Goal: Transaction & Acquisition: Obtain resource

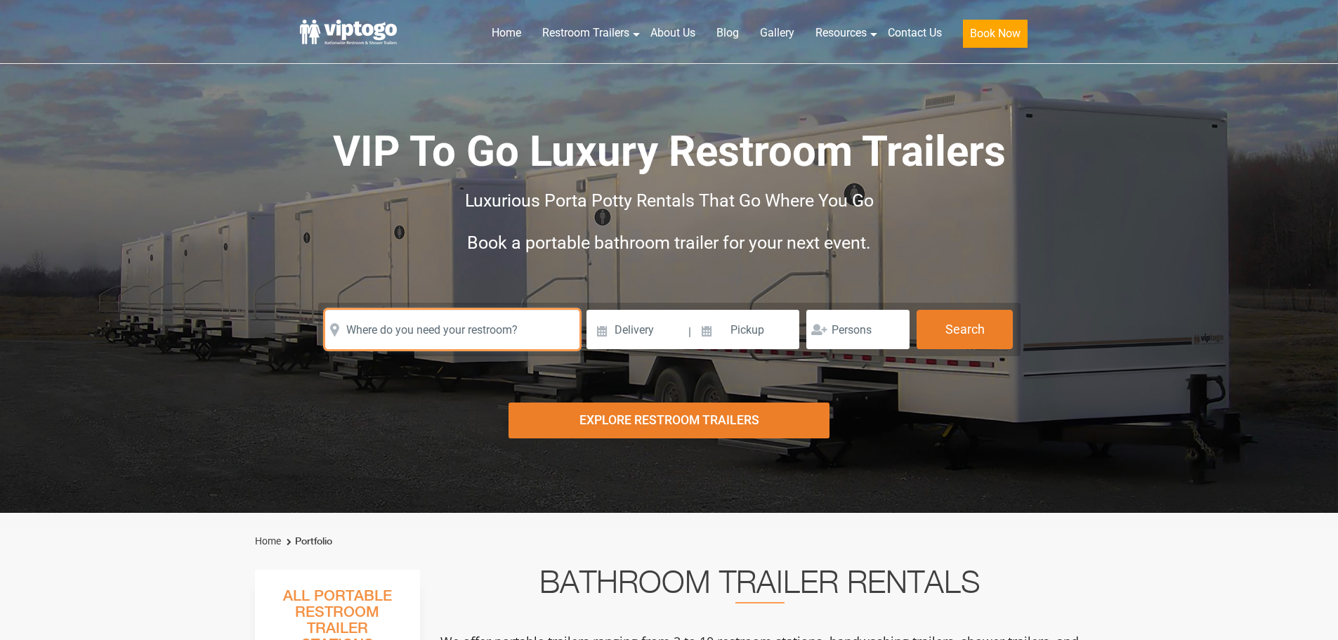
drag, startPoint x: 0, startPoint y: 0, endPoint x: 483, endPoint y: 322, distance: 580.5
click at [483, 322] on input "text" at bounding box center [452, 329] width 254 height 39
type input "[STREET_ADDRESS]"
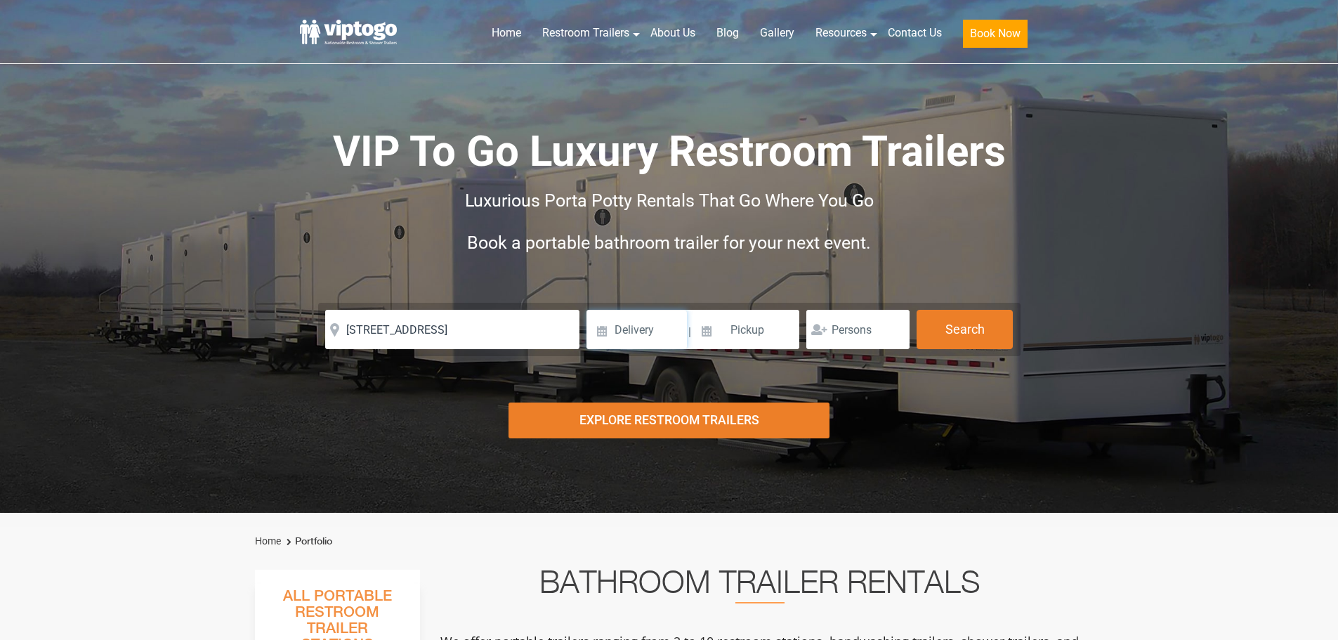
click button "autobtn" at bounding box center [0, 0] width 0 height 0
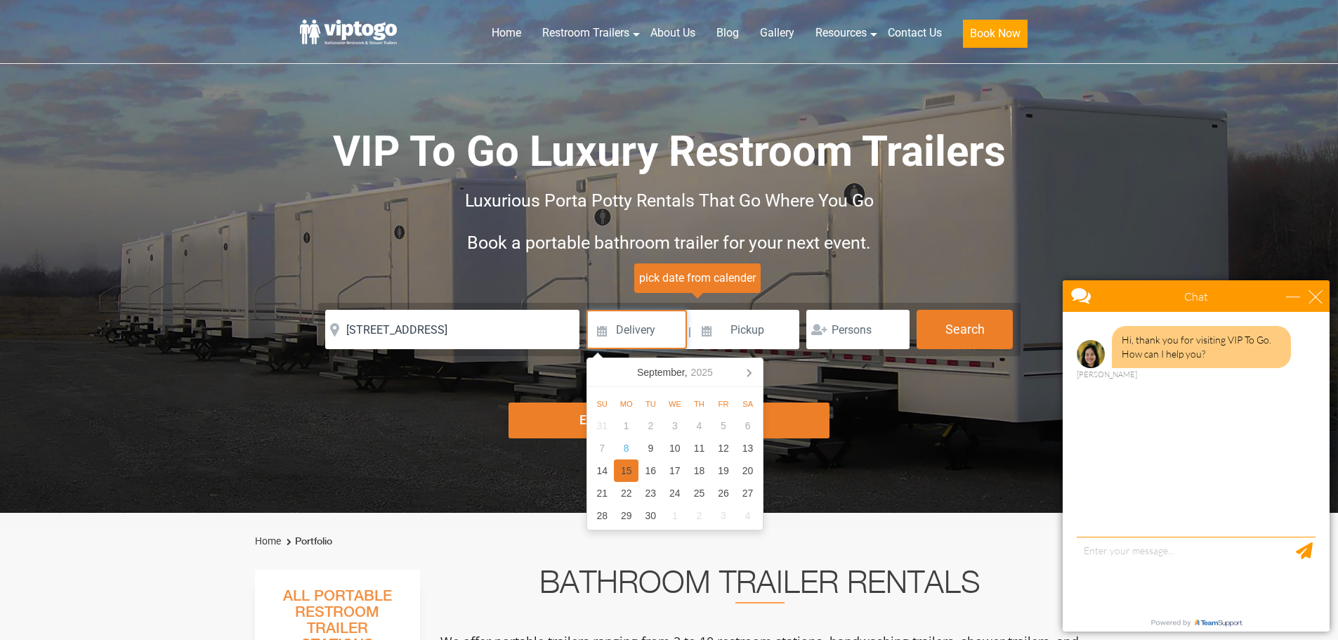
click at [620, 473] on div "15" at bounding box center [626, 470] width 25 height 22
type input "[DATE]"
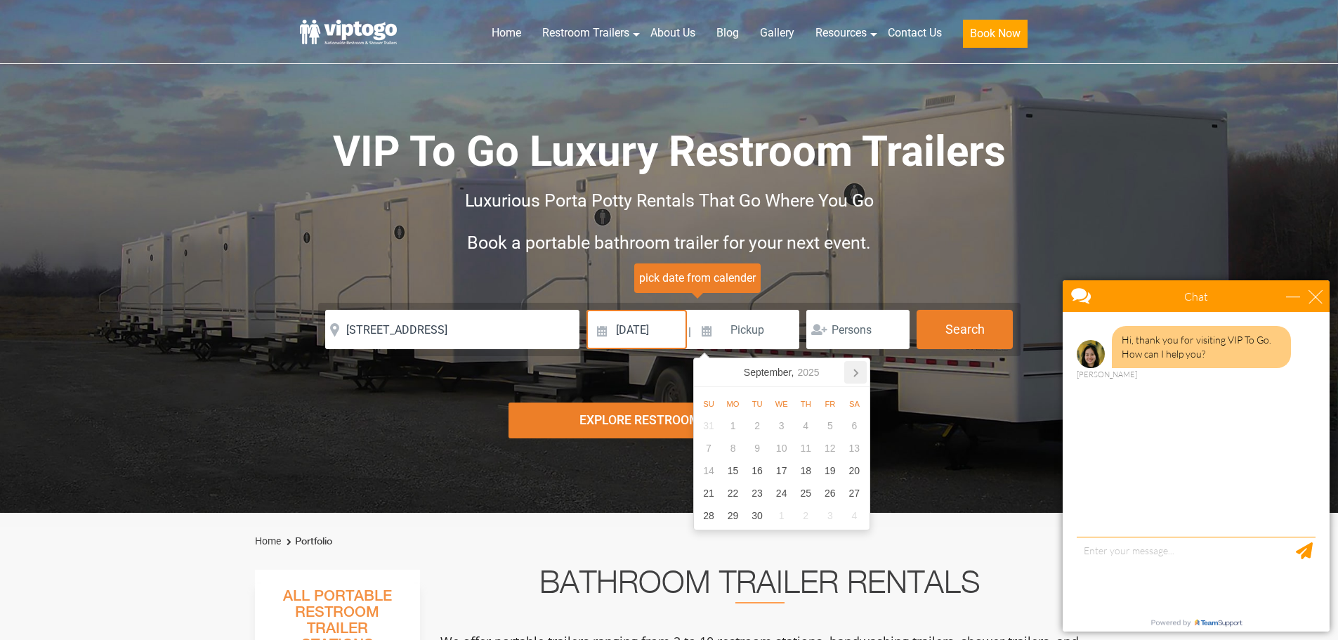
click at [859, 372] on icon at bounding box center [855, 372] width 22 height 22
click at [736, 491] on div "20" at bounding box center [733, 493] width 25 height 22
type input "[DATE]"
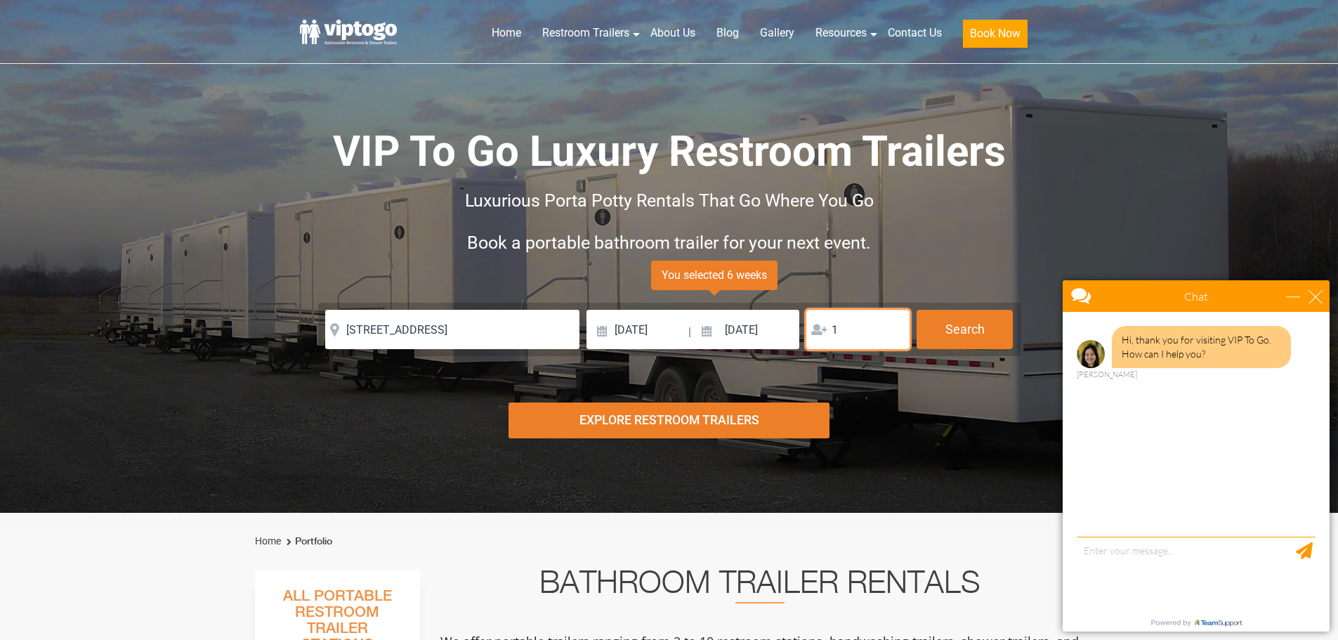
click at [892, 325] on input "1" at bounding box center [857, 329] width 103 height 39
click at [892, 325] on input "2" at bounding box center [857, 329] width 103 height 39
click at [892, 325] on input "3" at bounding box center [857, 329] width 103 height 39
click at [892, 325] on input "4" at bounding box center [857, 329] width 103 height 39
click at [892, 325] on input "5" at bounding box center [857, 329] width 103 height 39
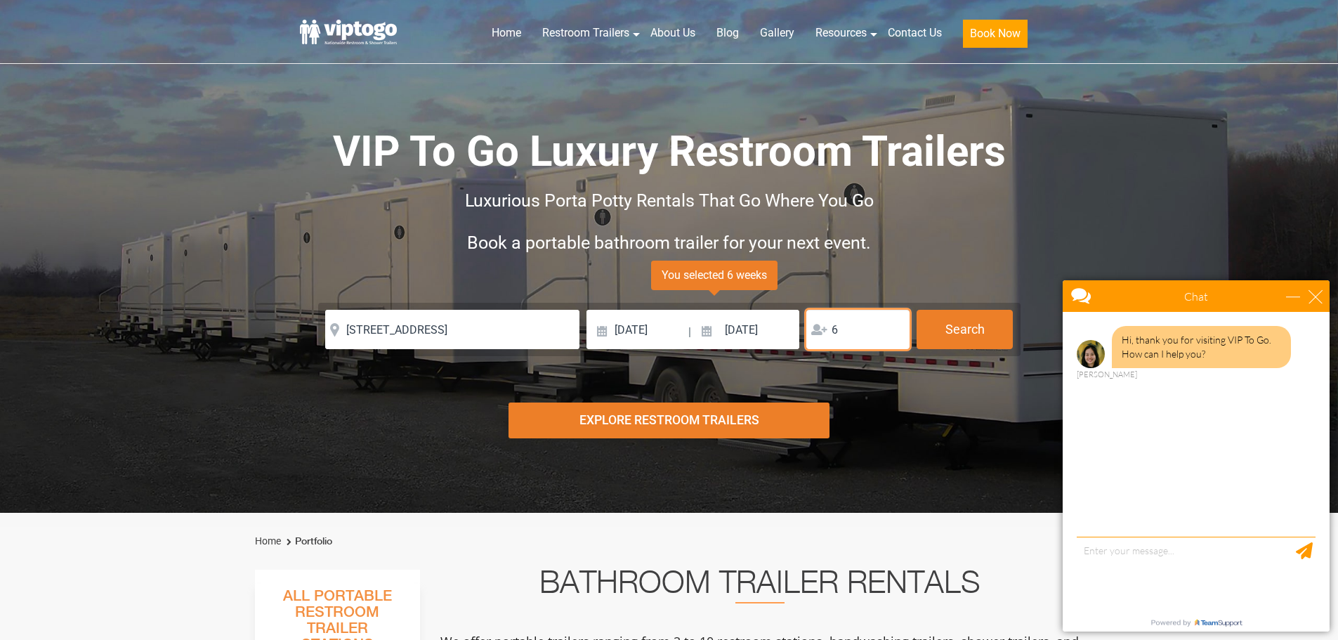
type input "6"
click at [892, 325] on input "6" at bounding box center [857, 329] width 103 height 39
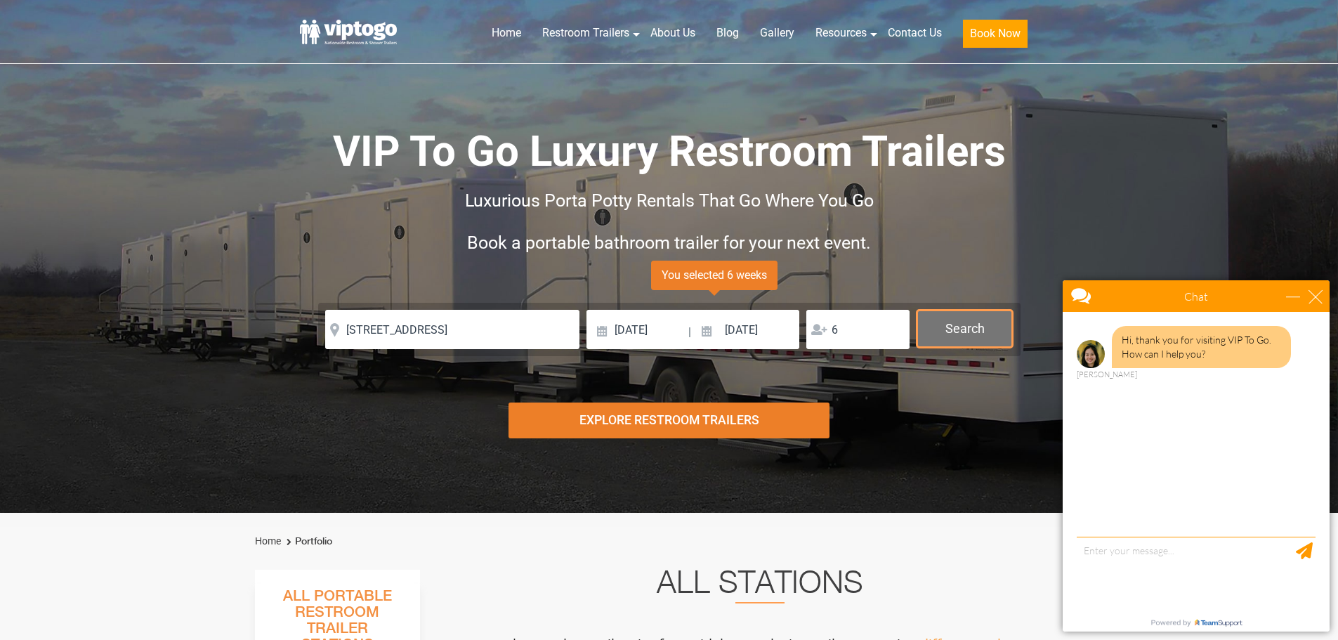
click at [964, 330] on button "Search" at bounding box center [965, 329] width 96 height 38
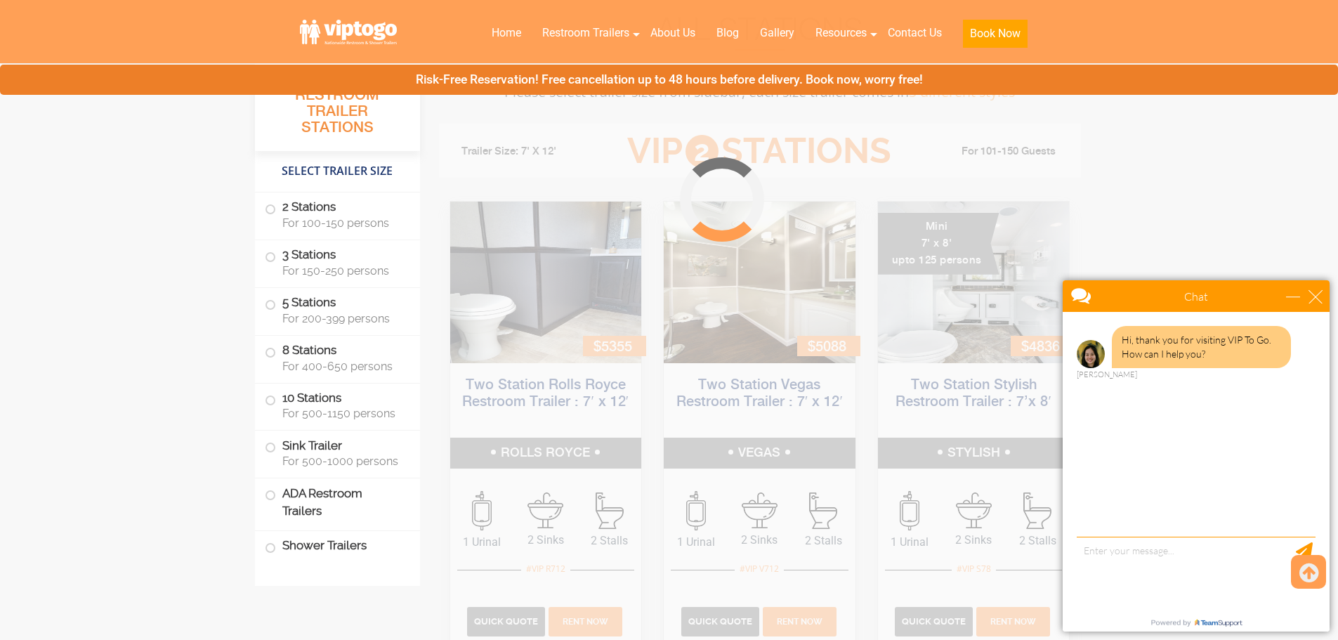
scroll to position [569, 0]
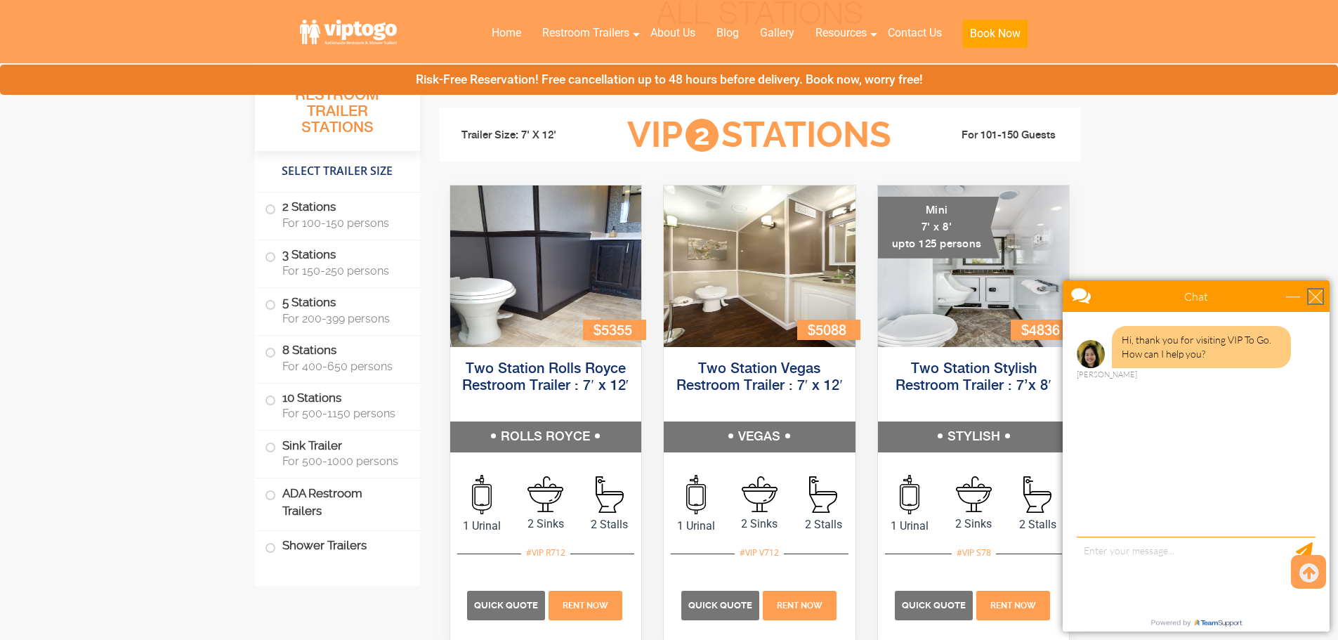
click at [1319, 296] on div "close" at bounding box center [1316, 296] width 14 height 14
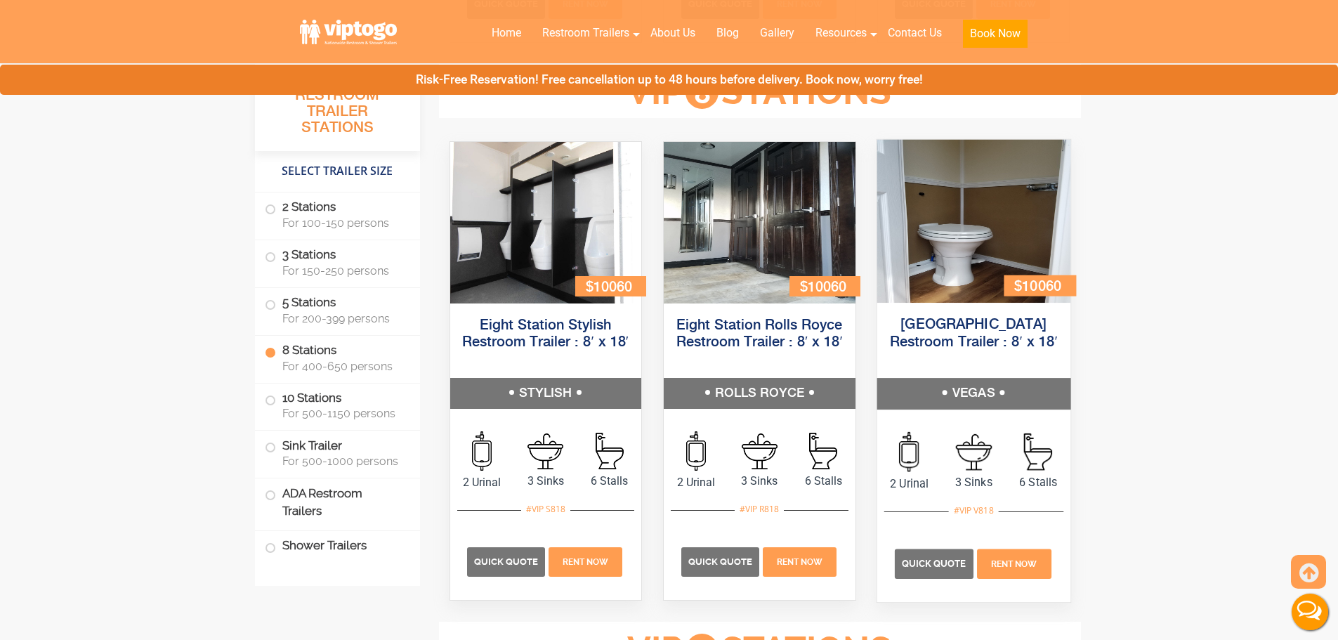
scroll to position [2723, 0]
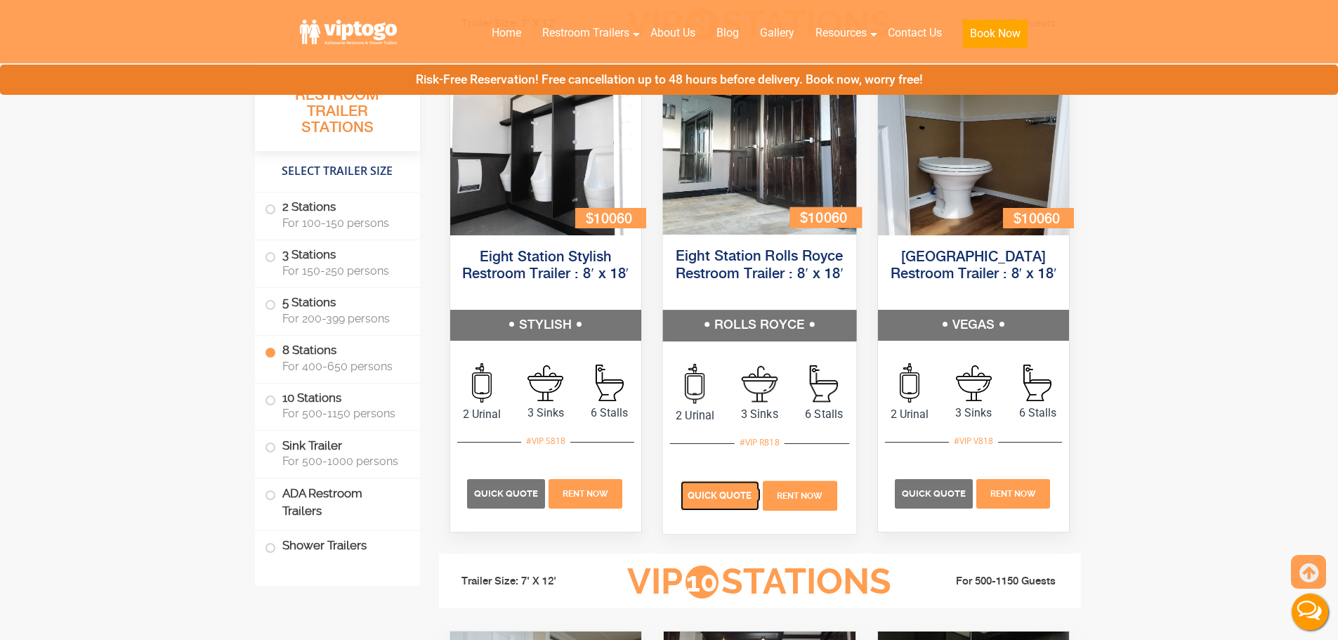
click at [721, 498] on span "Quick Quote" at bounding box center [720, 495] width 65 height 11
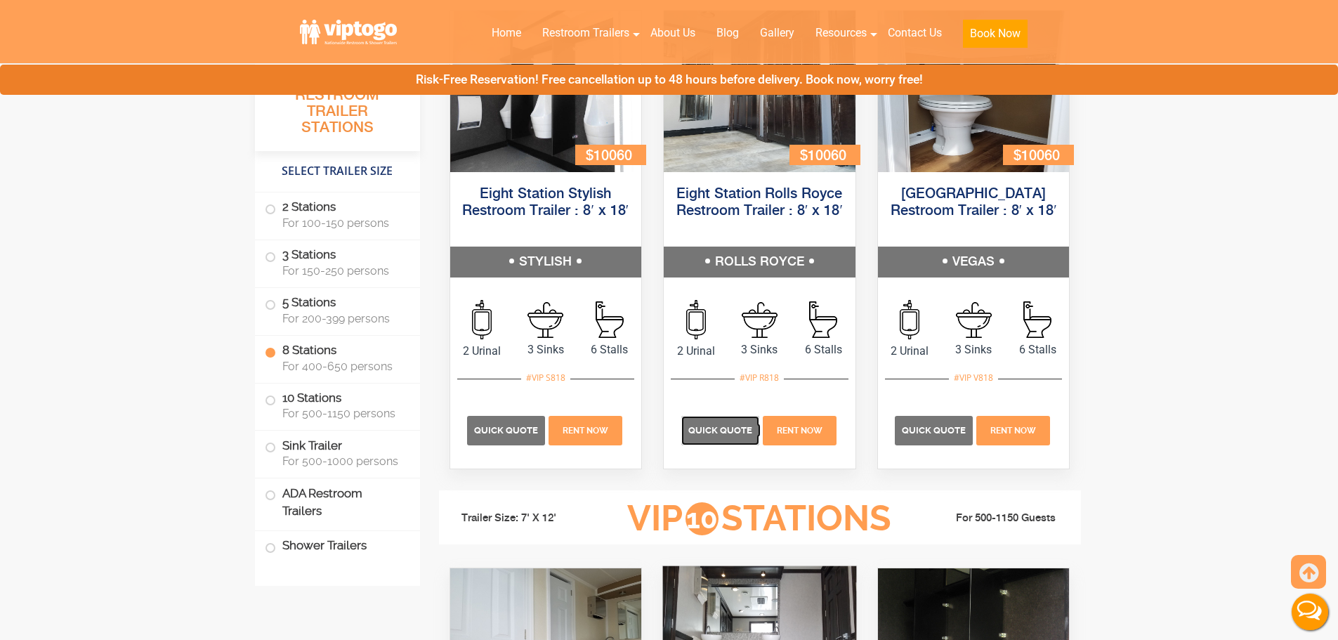
scroll to position [2629, 0]
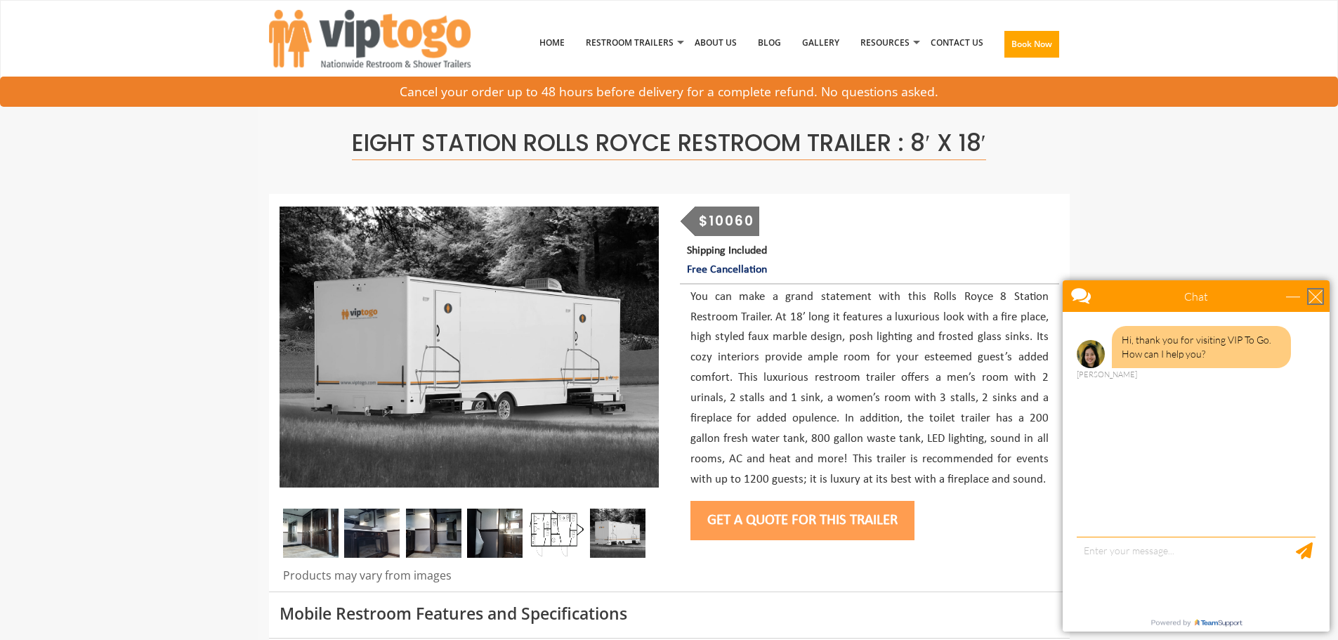
click at [1314, 294] on div "close" at bounding box center [1316, 296] width 14 height 14
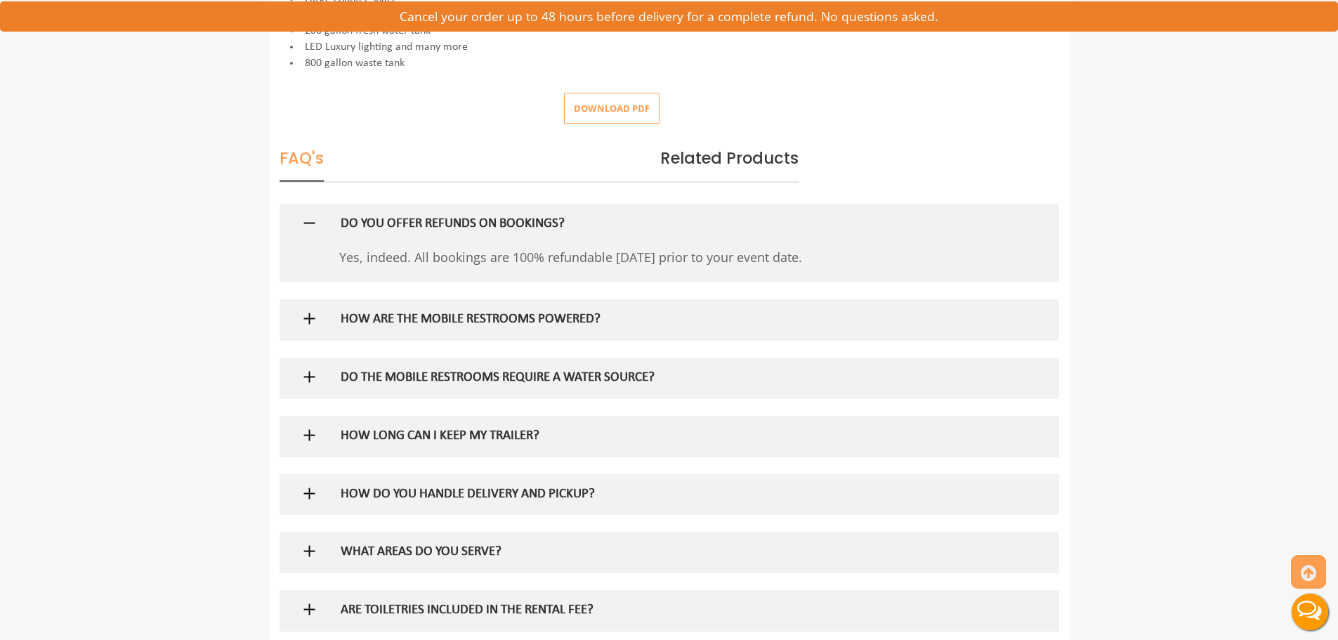
scroll to position [749, 0]
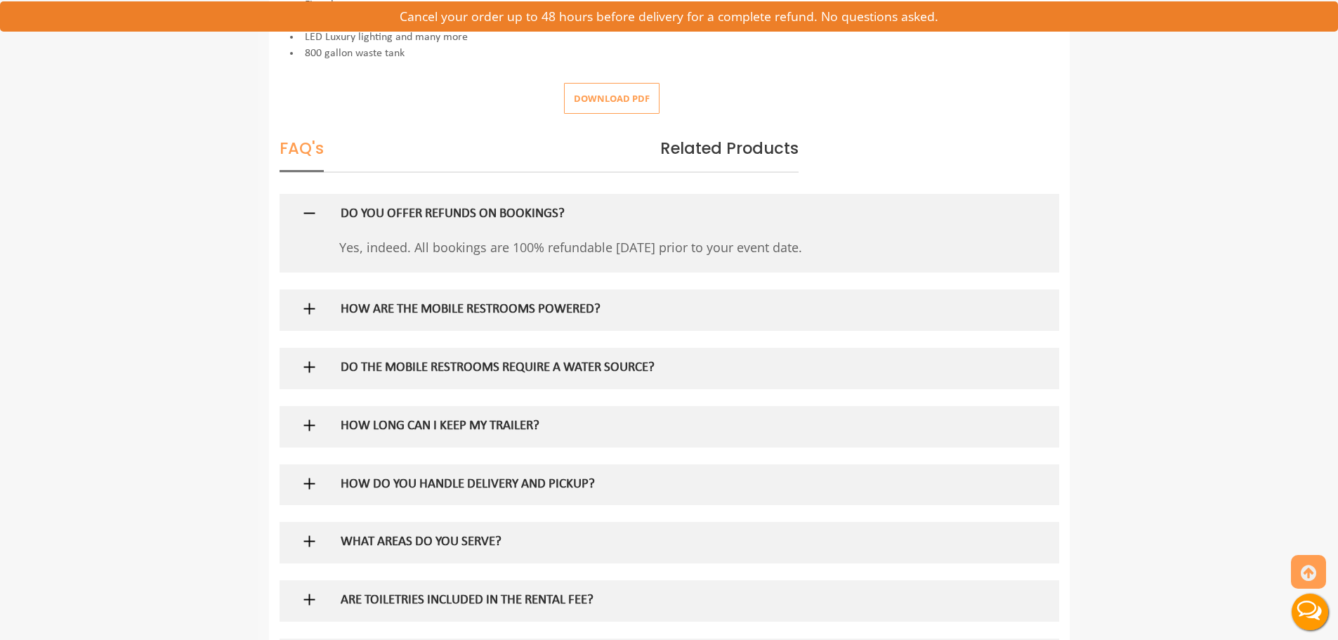
click at [308, 309] on img at bounding box center [310, 309] width 18 height 18
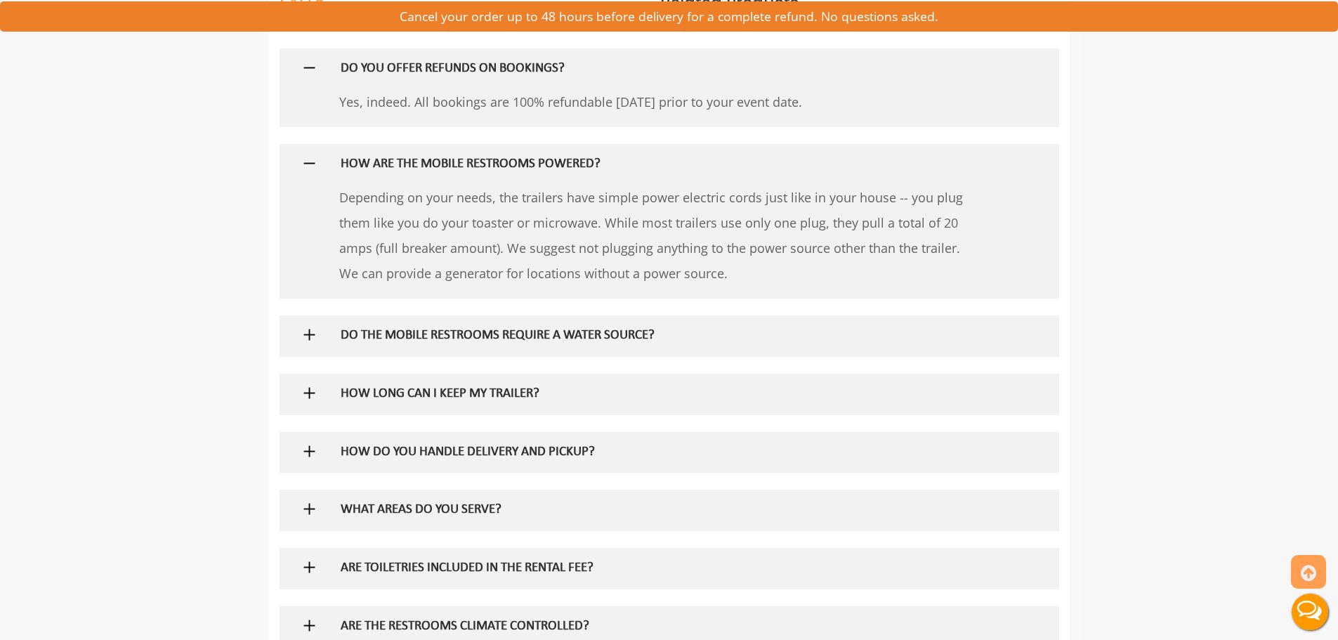
scroll to position [936, 0]
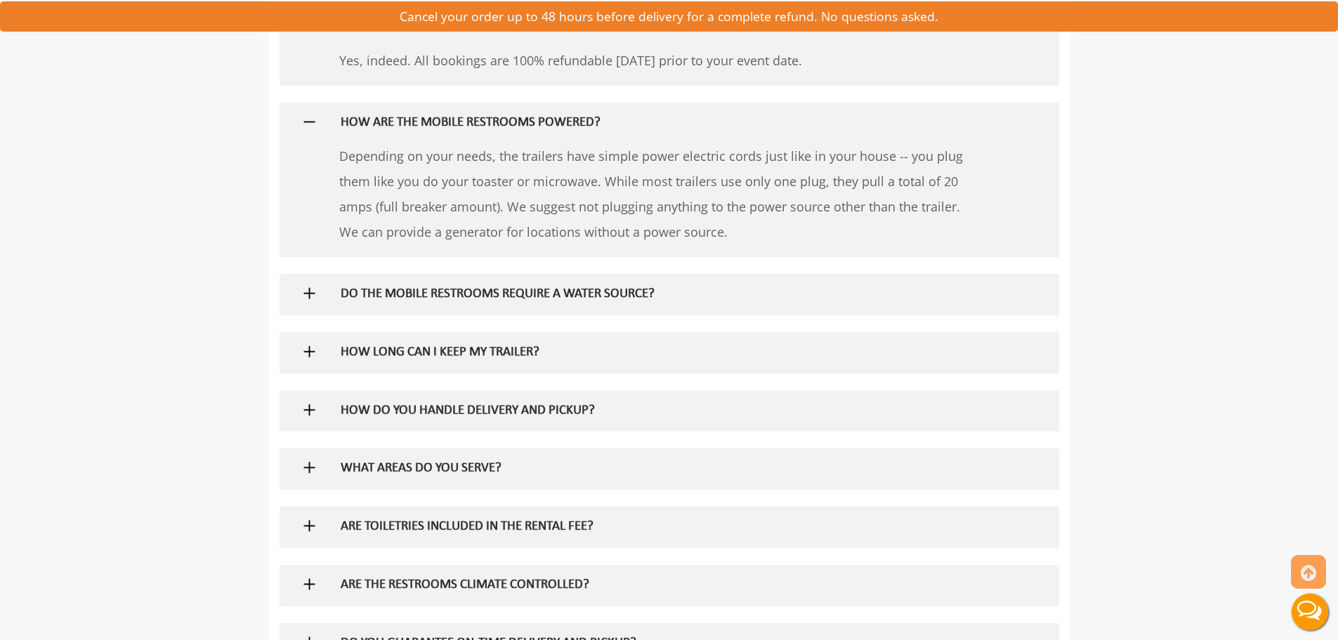
click at [313, 292] on img at bounding box center [310, 293] width 18 height 18
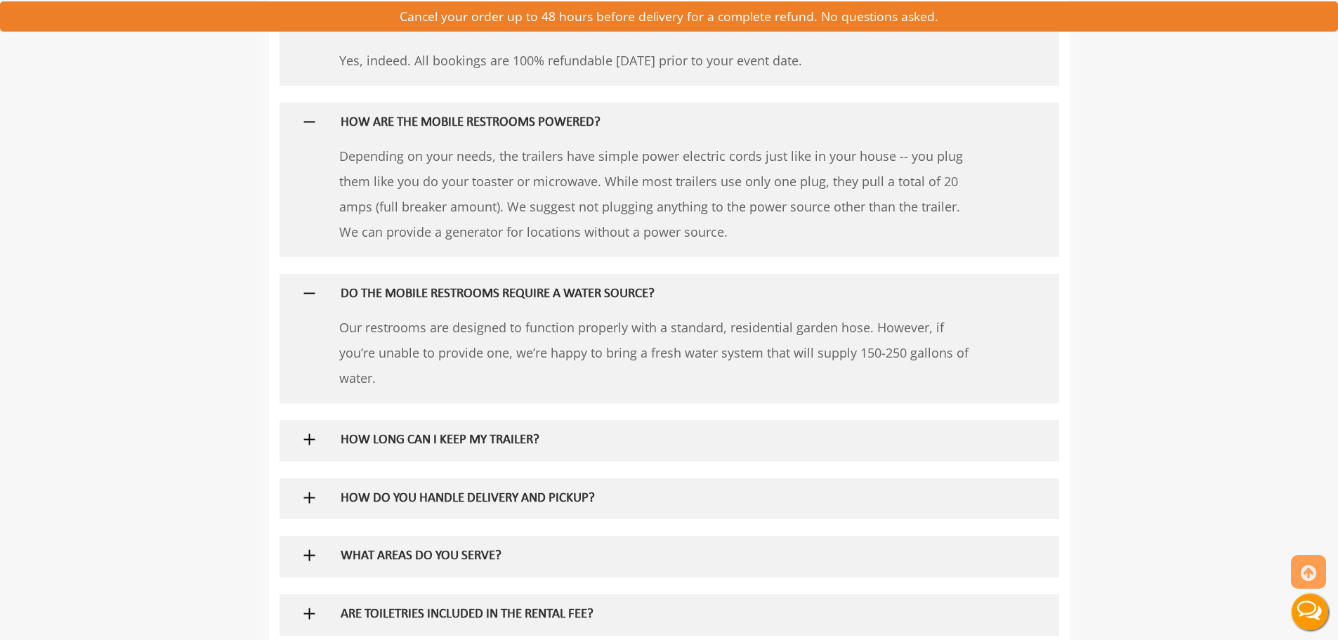
click at [313, 292] on img at bounding box center [310, 293] width 18 height 18
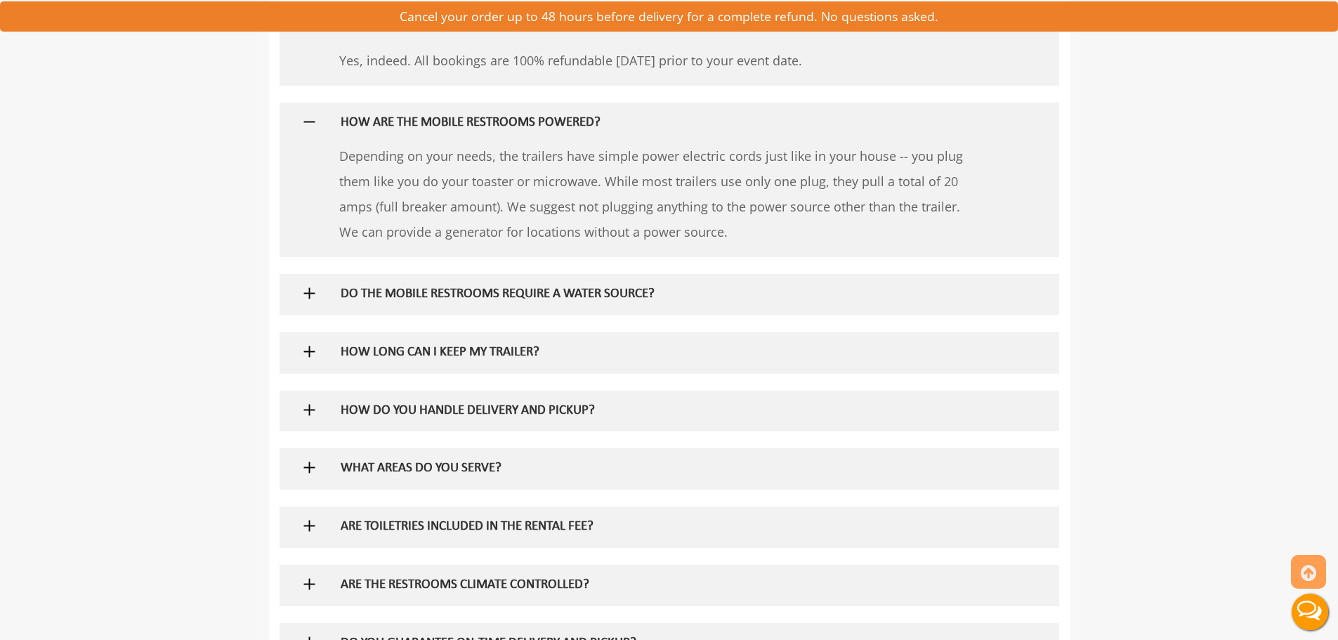
click at [304, 353] on img at bounding box center [310, 352] width 18 height 18
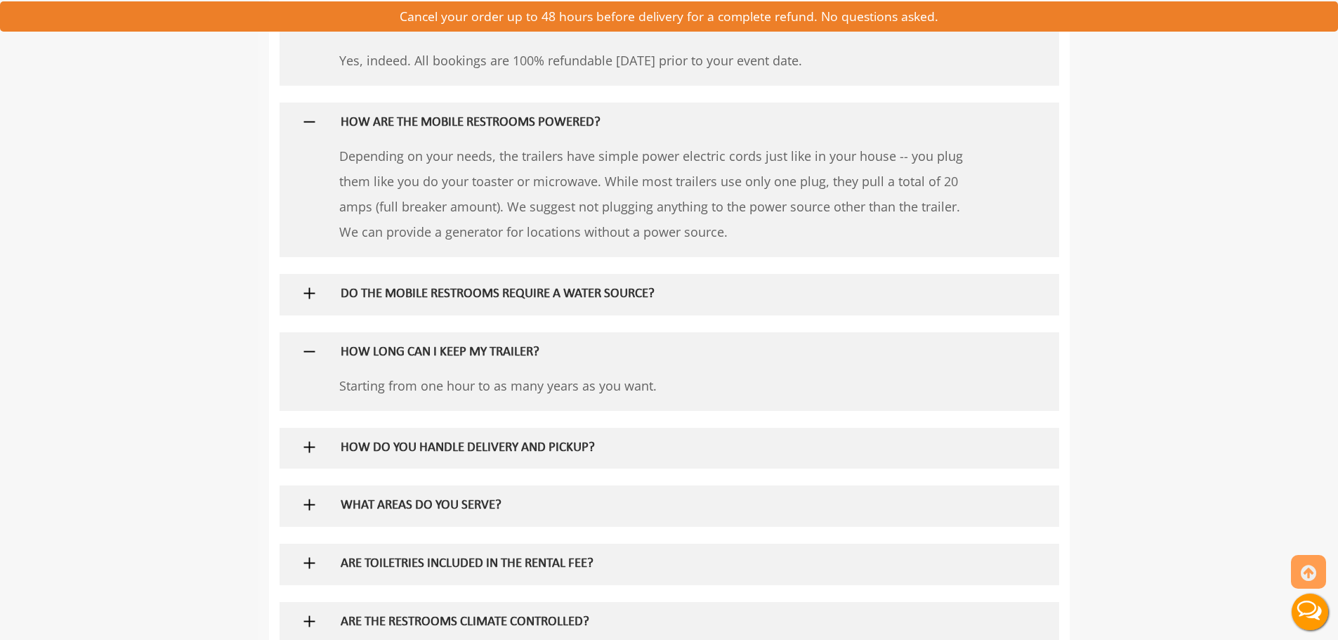
click at [304, 353] on img at bounding box center [310, 352] width 18 height 18
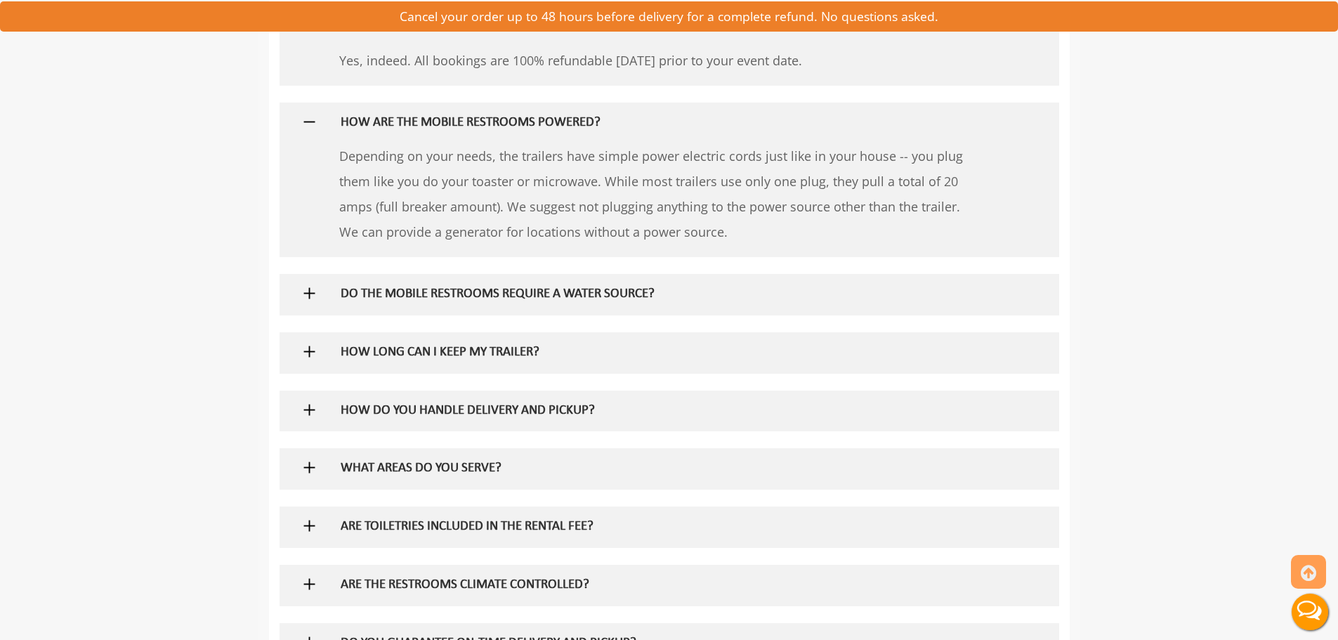
click at [304, 405] on img at bounding box center [310, 410] width 18 height 18
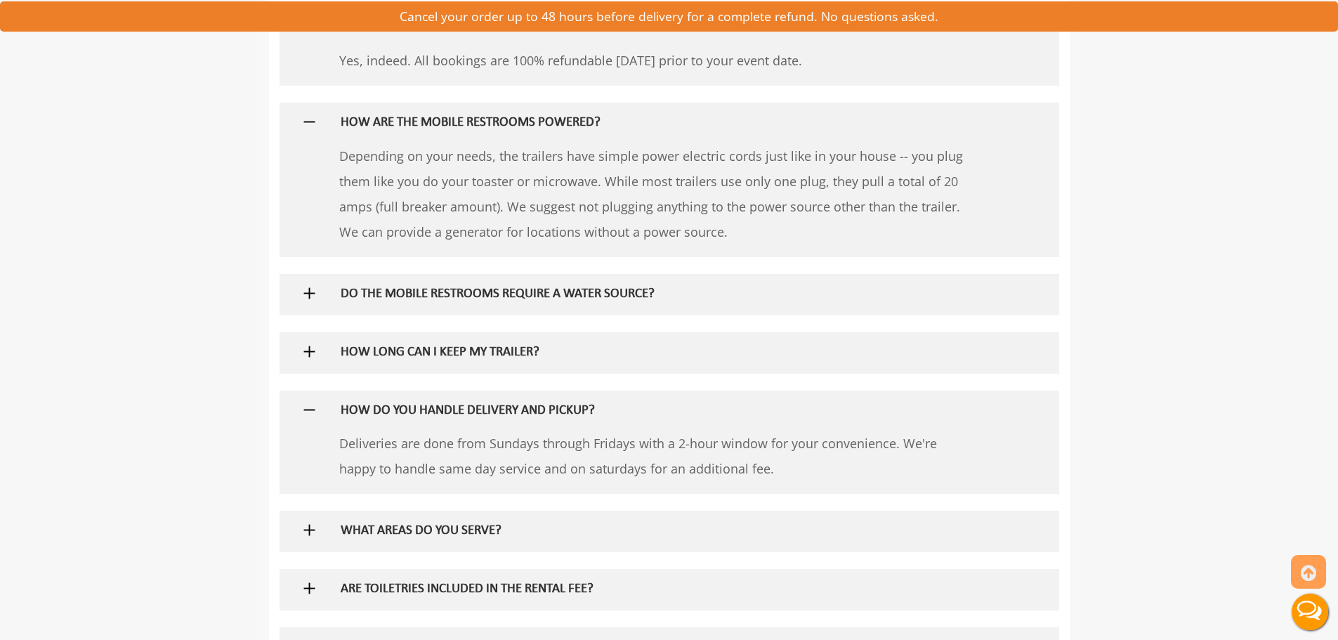
click at [305, 405] on img at bounding box center [310, 410] width 18 height 18
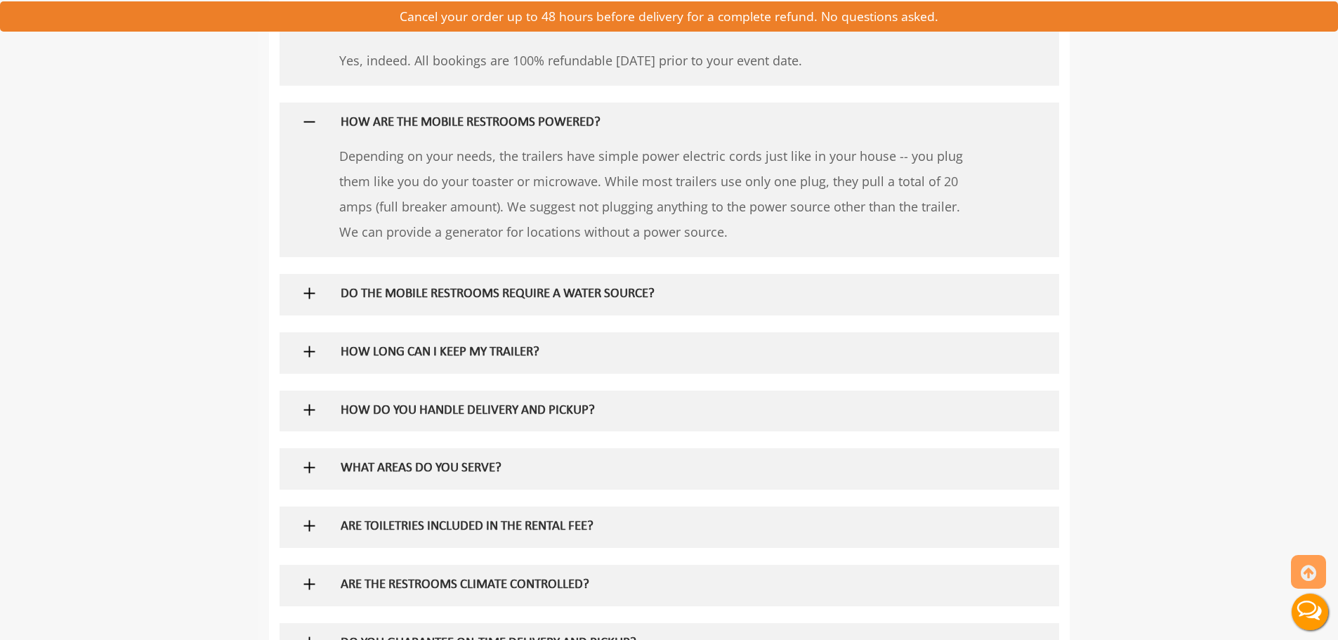
click at [309, 466] on img at bounding box center [310, 468] width 18 height 18
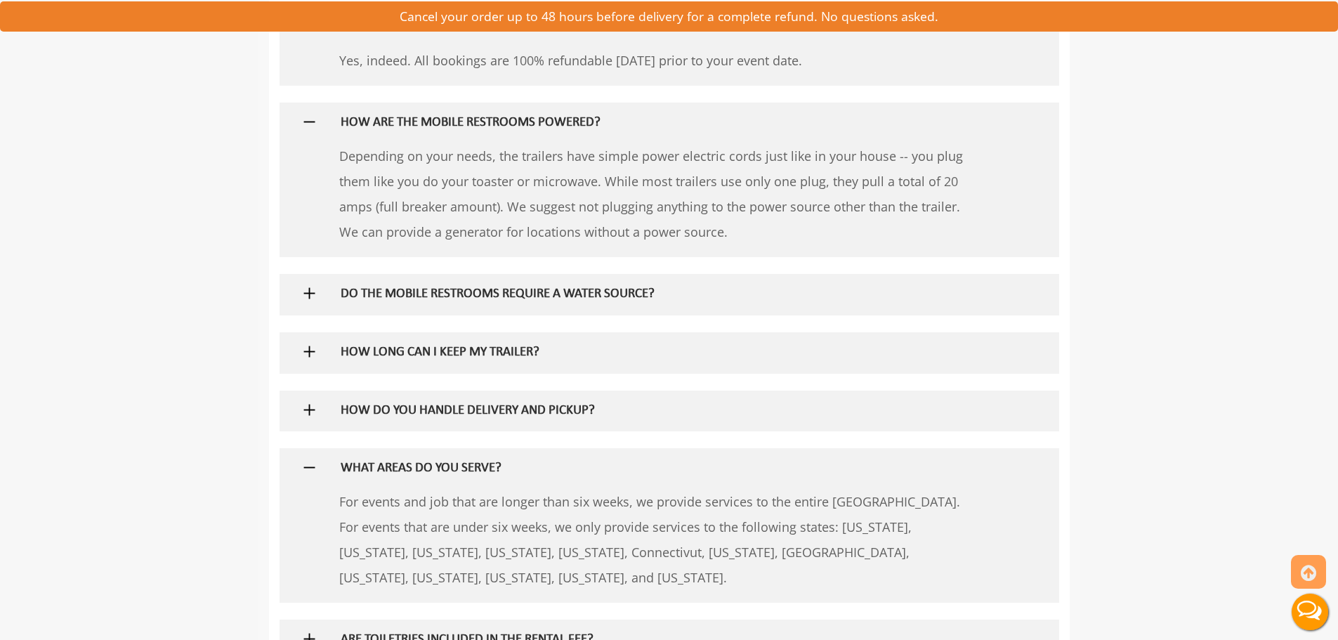
click at [309, 466] on img at bounding box center [310, 468] width 18 height 18
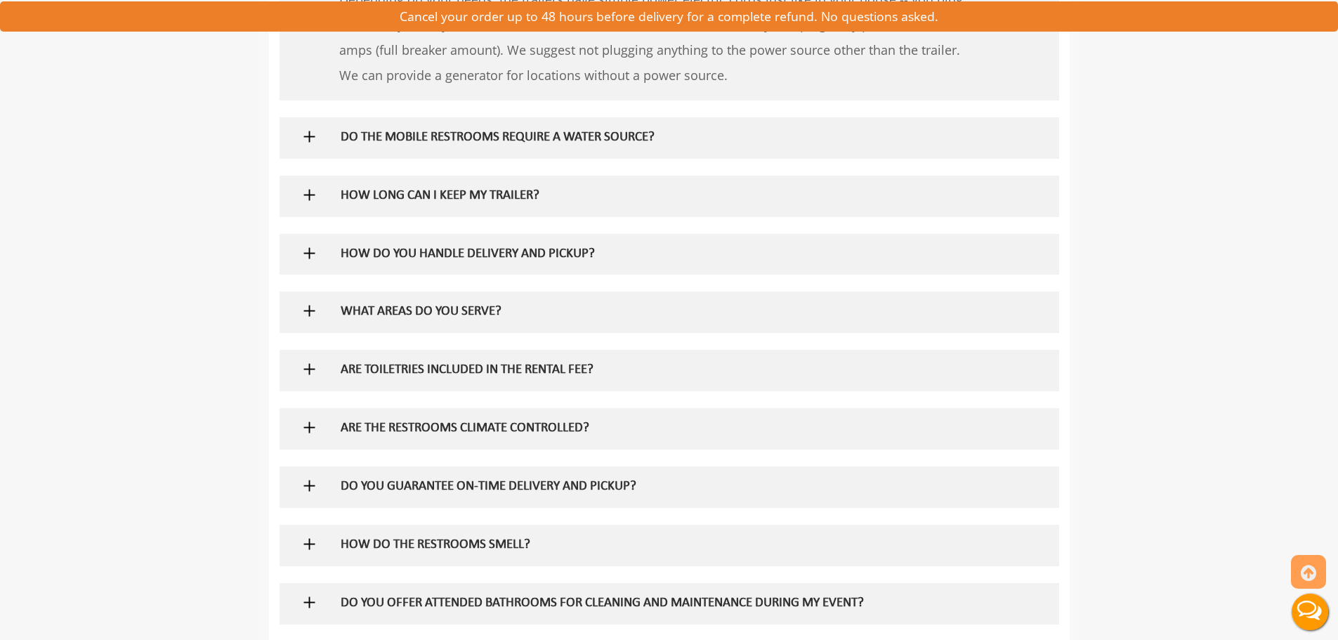
scroll to position [1124, 0]
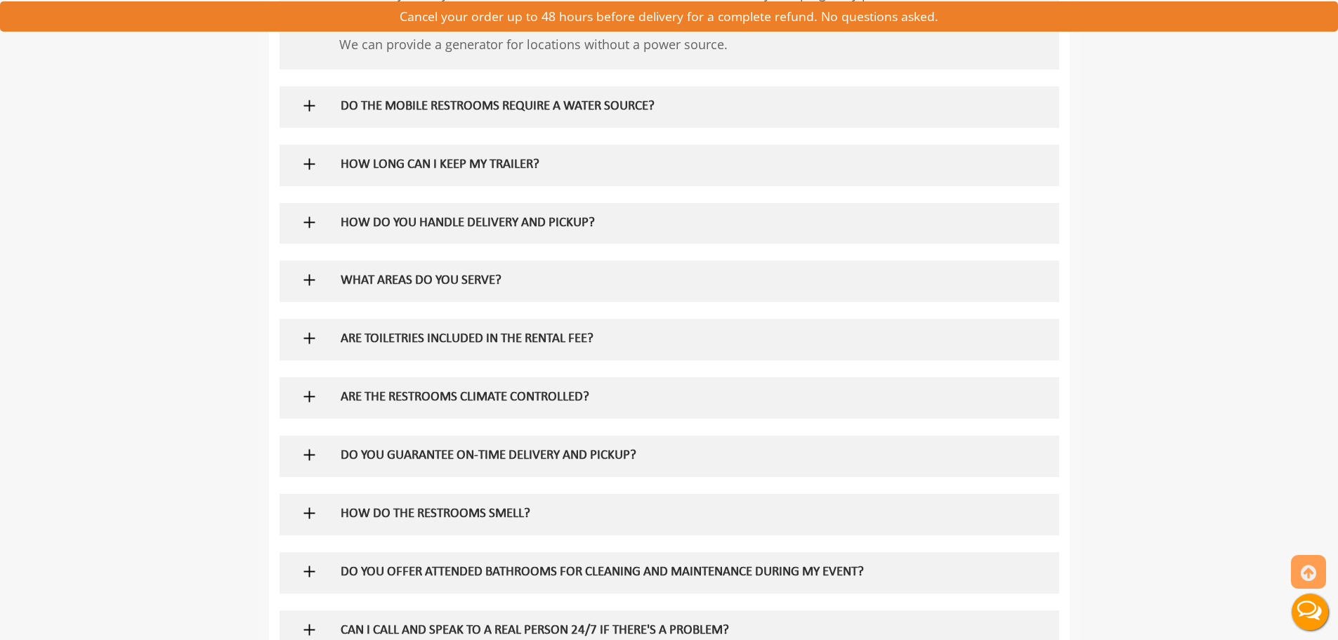
click at [311, 341] on img at bounding box center [310, 338] width 18 height 18
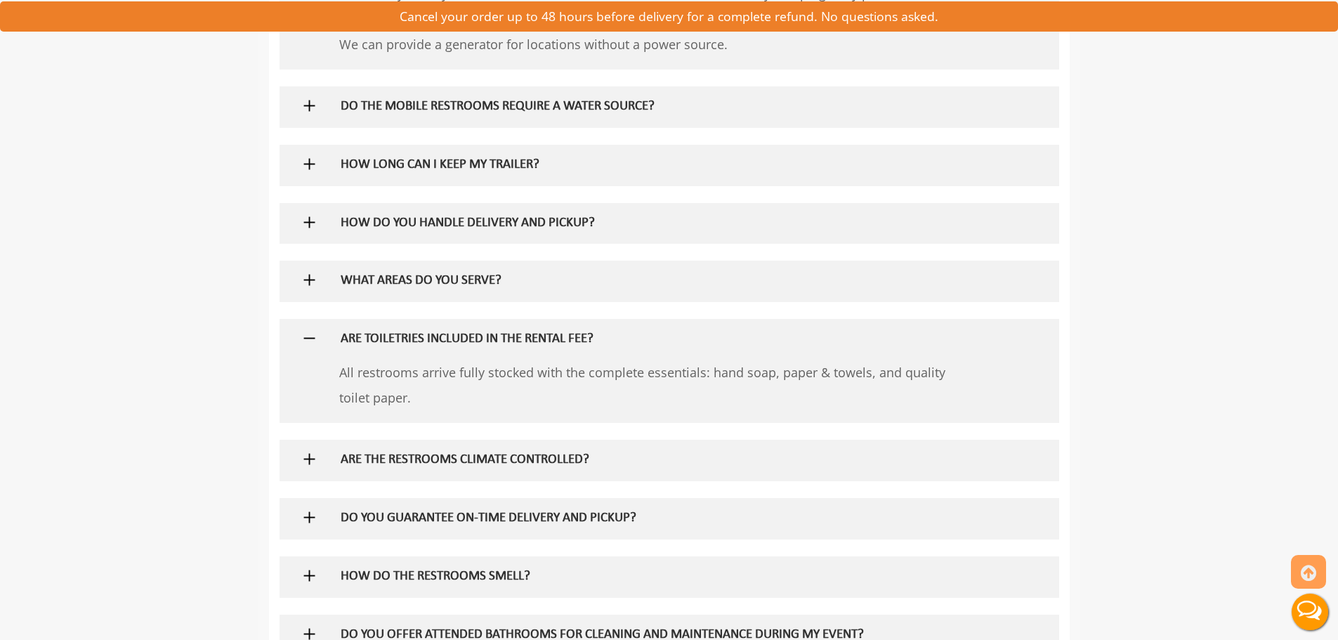
click at [311, 341] on img at bounding box center [310, 338] width 18 height 18
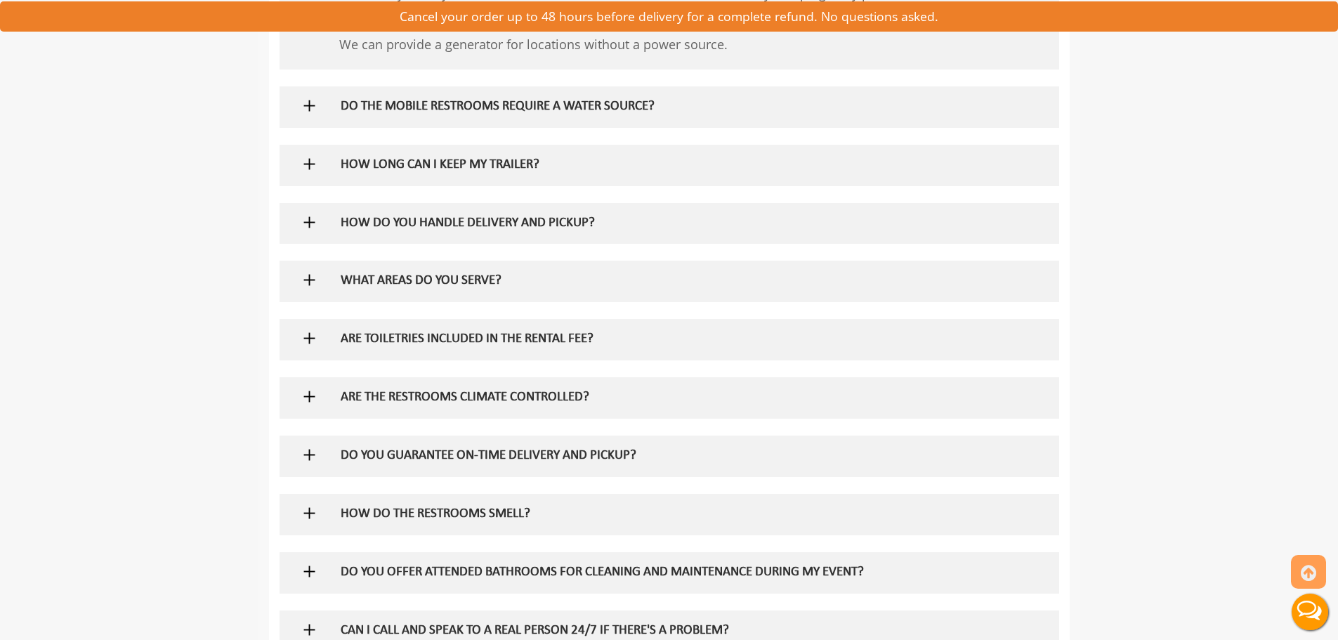
click at [305, 396] on img at bounding box center [310, 397] width 18 height 18
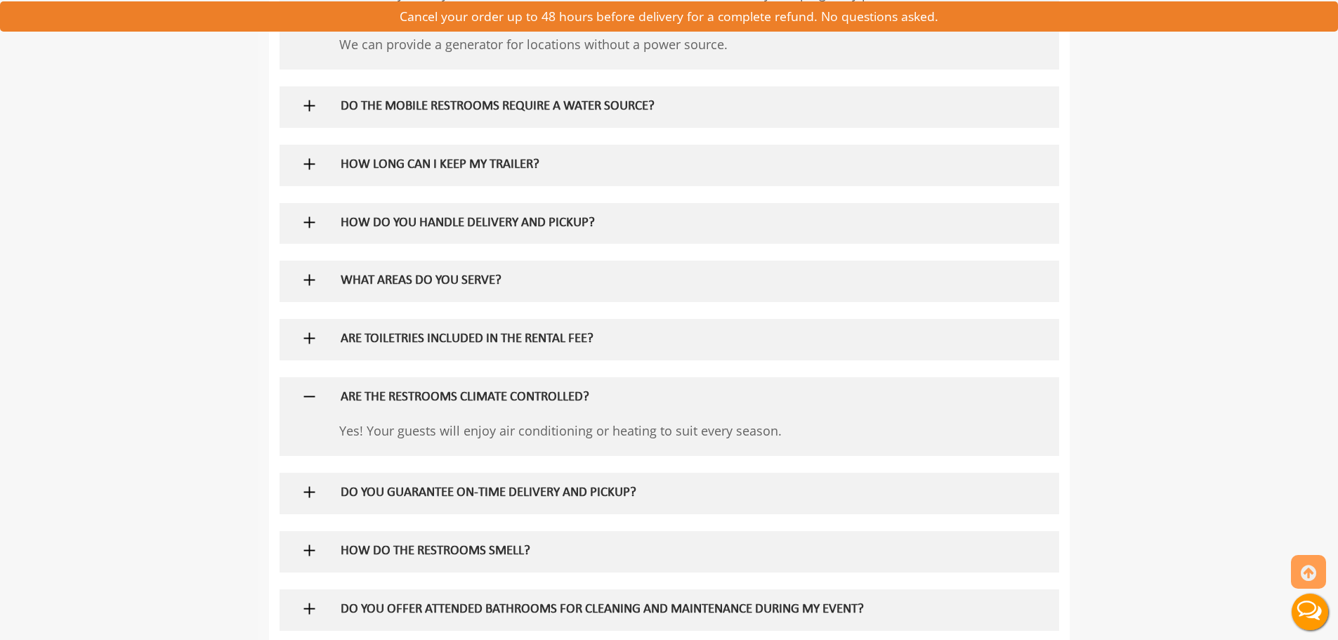
click at [305, 396] on img at bounding box center [310, 397] width 18 height 18
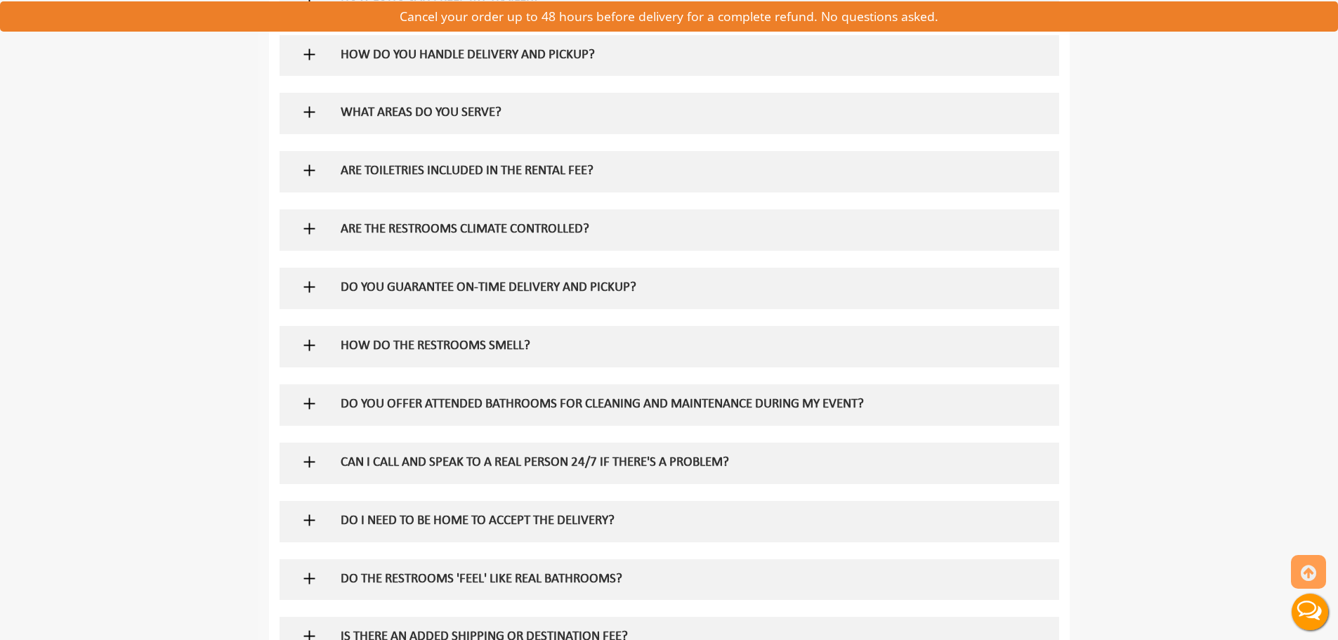
scroll to position [1311, 0]
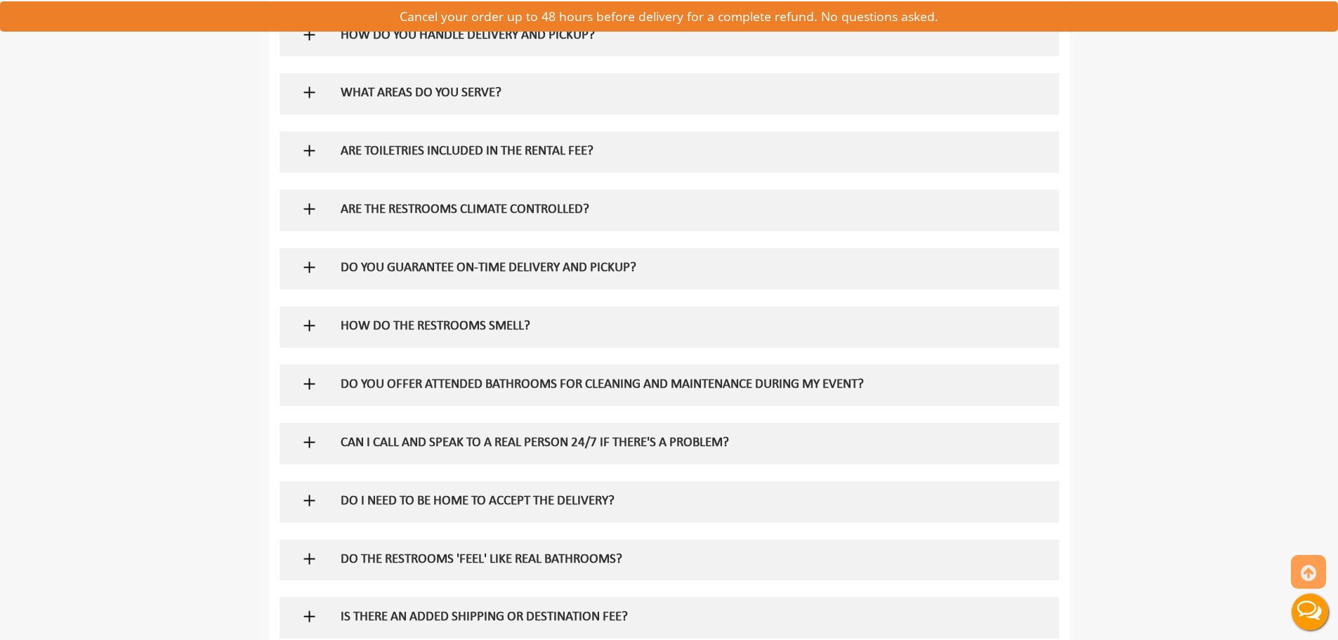
click at [312, 321] on img at bounding box center [310, 326] width 18 height 18
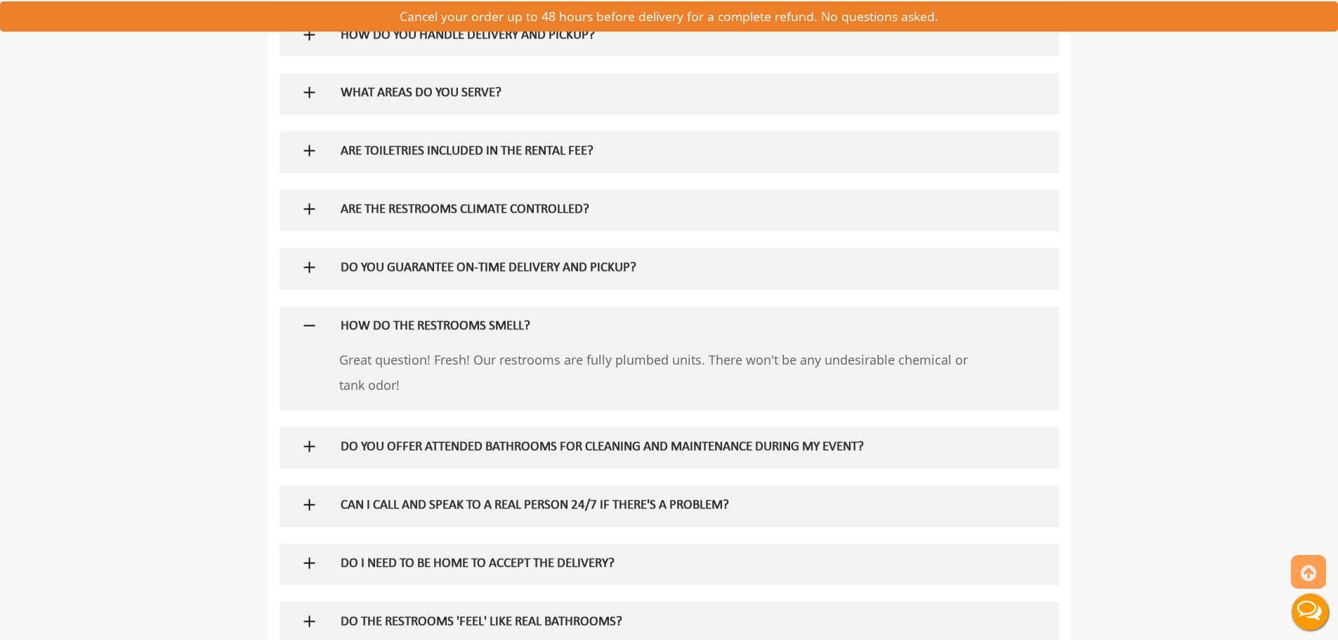
click at [312, 321] on img at bounding box center [310, 326] width 18 height 18
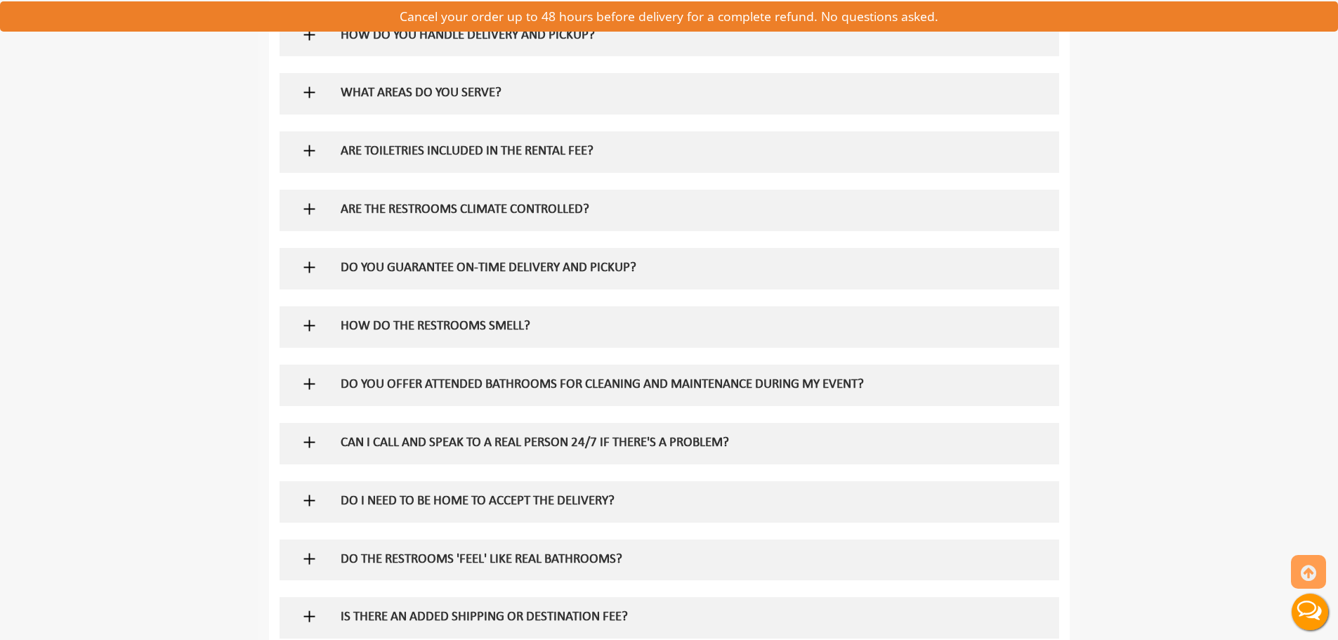
click at [302, 380] on img at bounding box center [310, 384] width 18 height 18
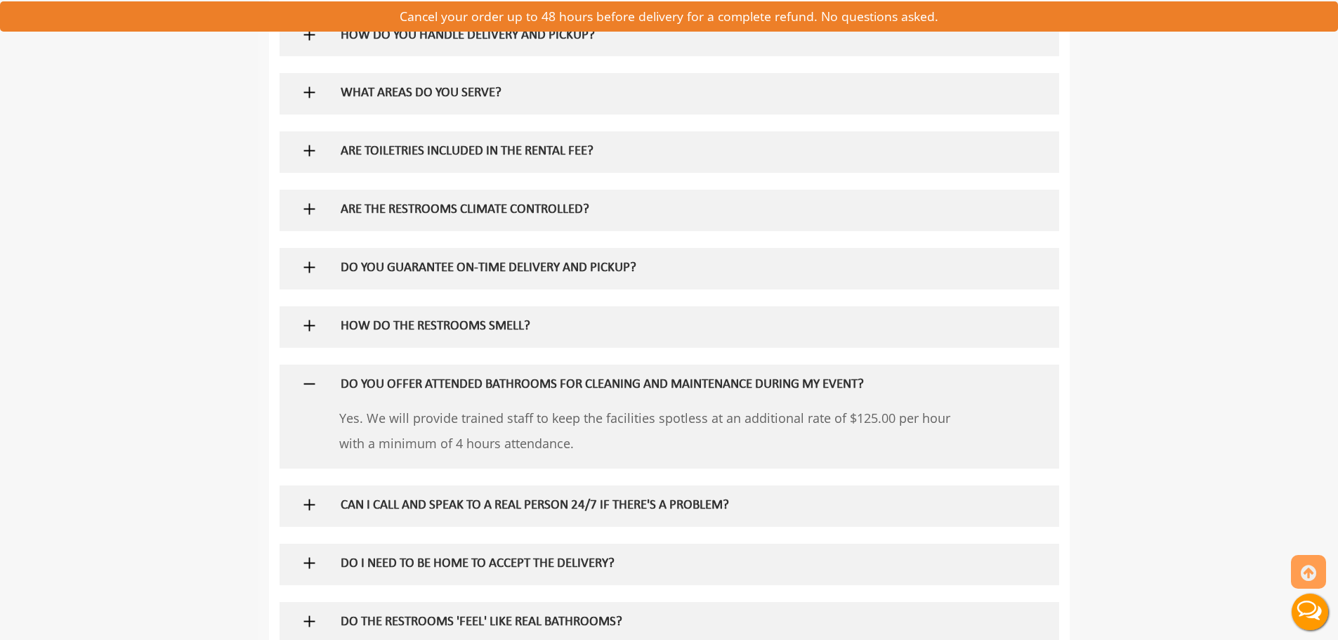
click at [302, 380] on img at bounding box center [310, 384] width 18 height 18
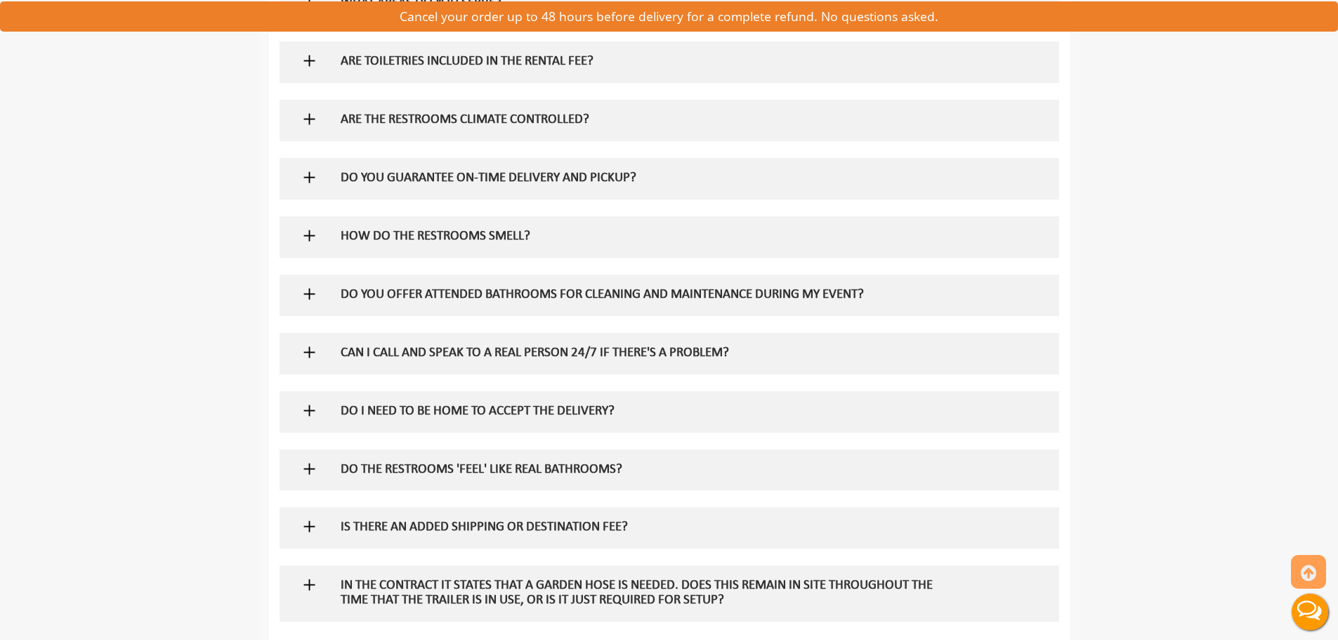
scroll to position [1405, 0]
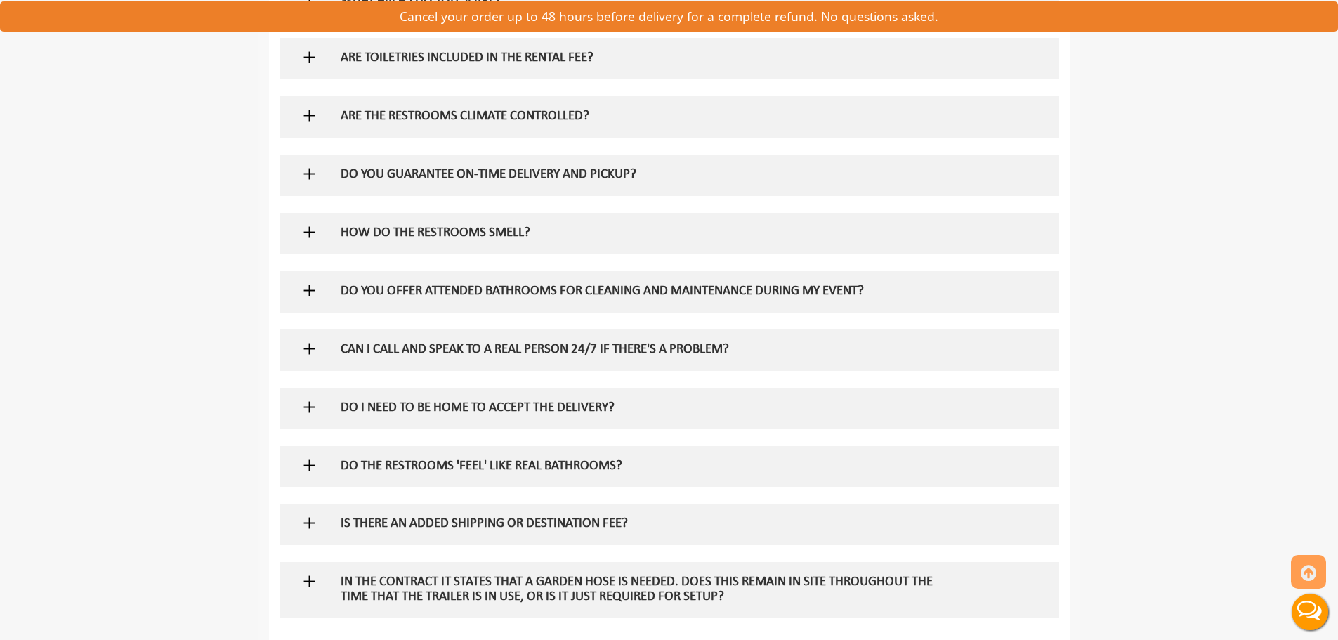
click at [313, 468] on img at bounding box center [310, 466] width 18 height 18
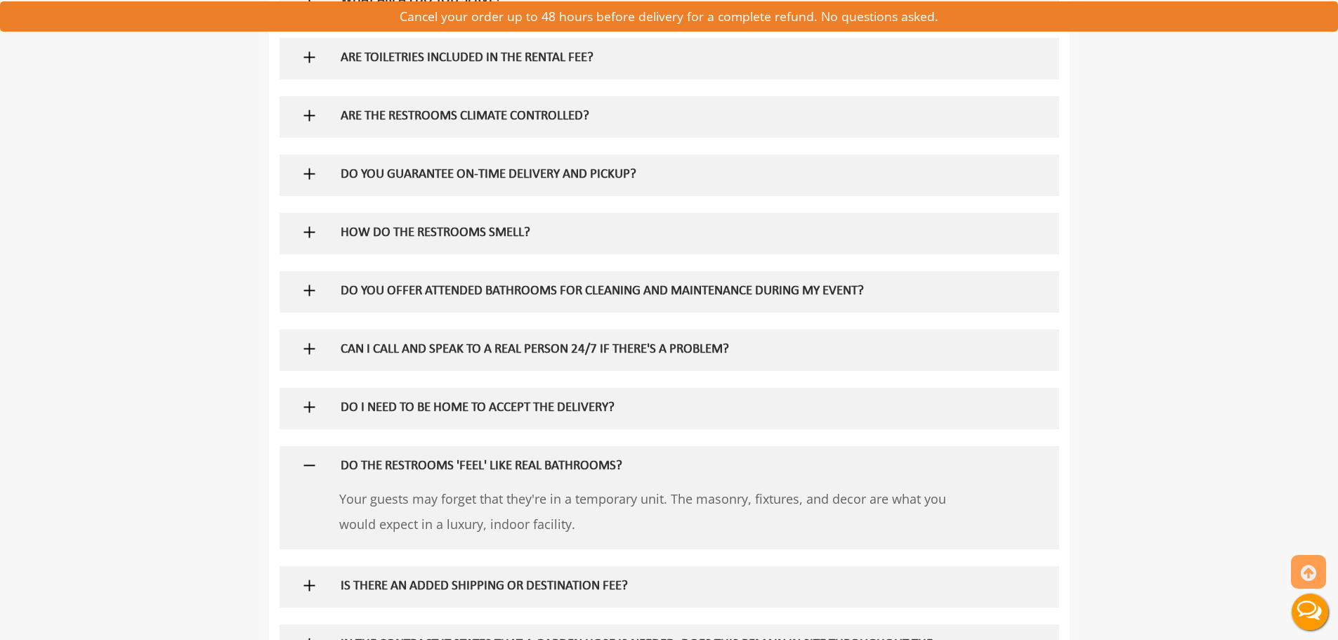
click at [313, 466] on img at bounding box center [310, 466] width 18 height 18
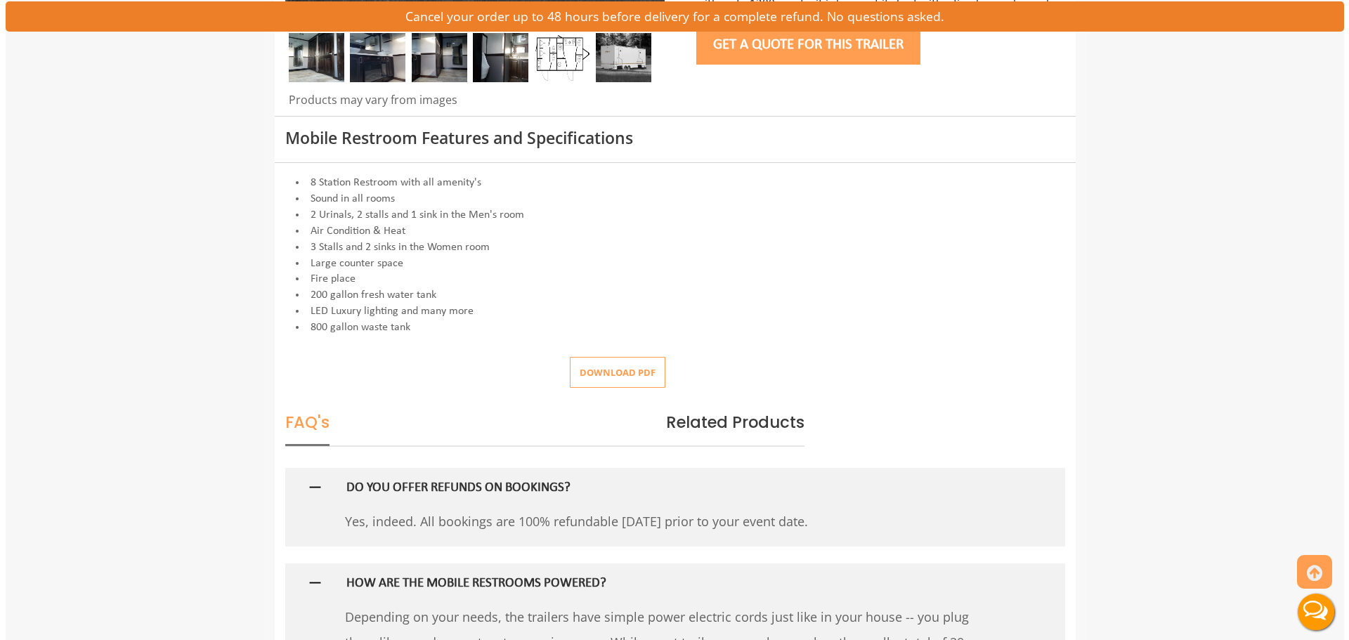
scroll to position [0, 0]
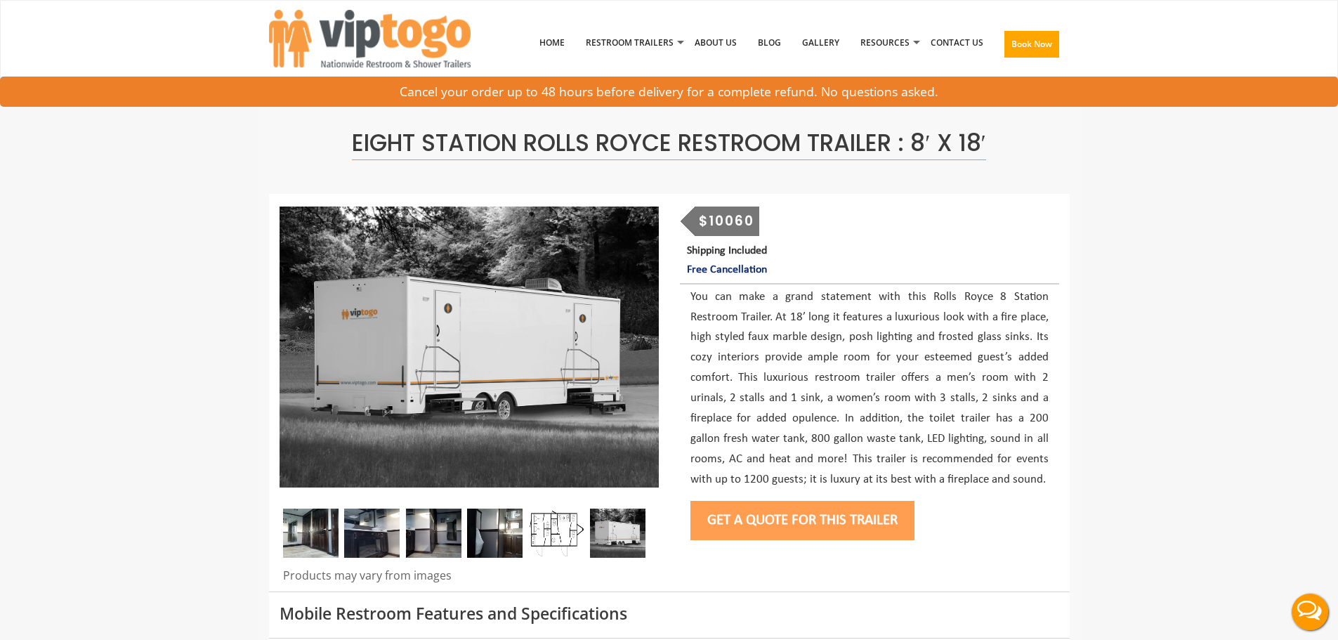
click at [313, 526] on img at bounding box center [310, 533] width 55 height 49
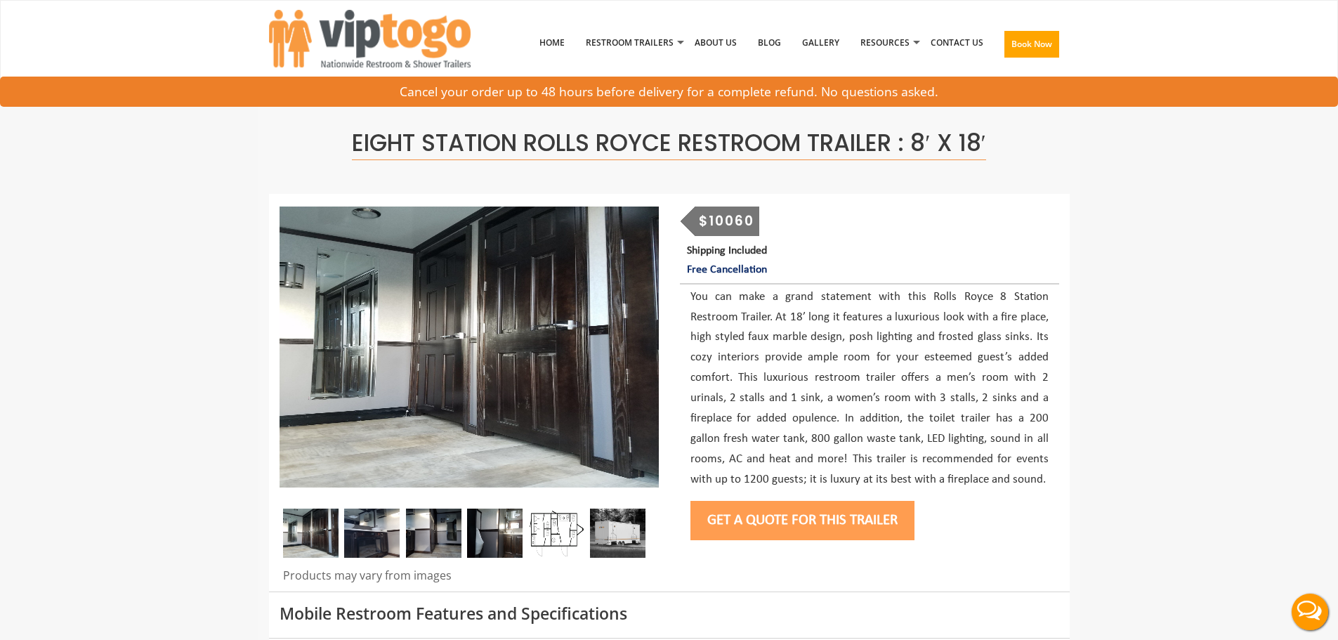
click at [366, 534] on img at bounding box center [371, 533] width 55 height 49
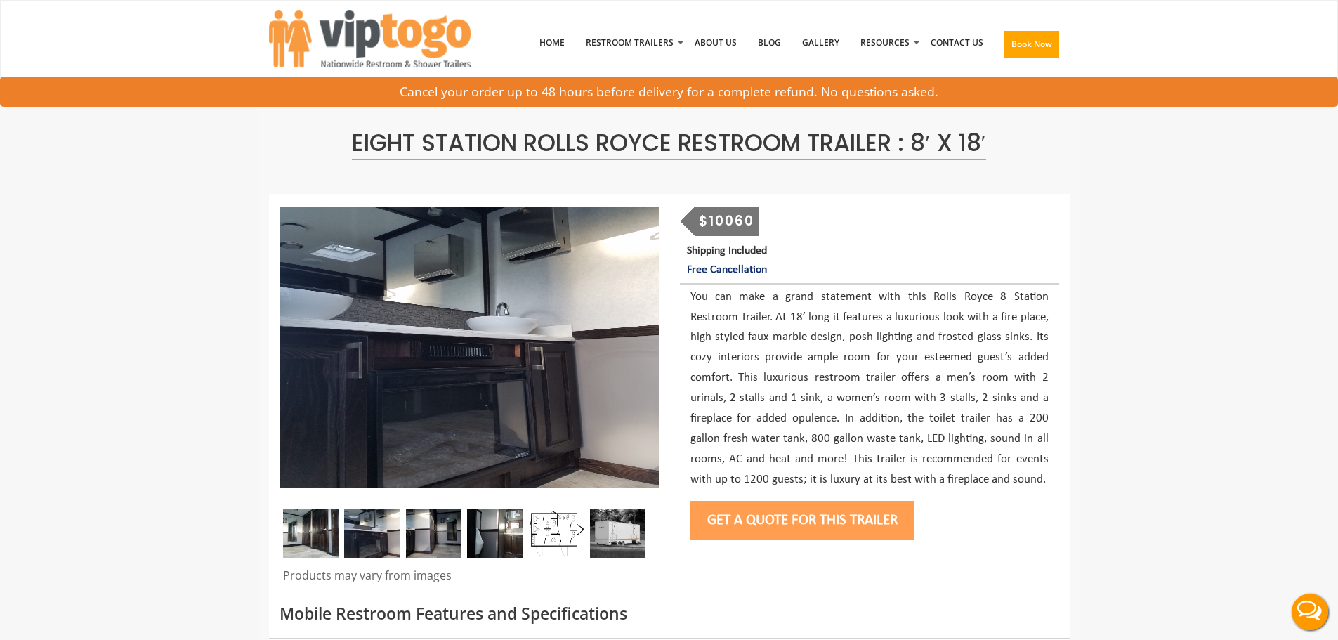
click at [432, 542] on img at bounding box center [433, 533] width 55 height 49
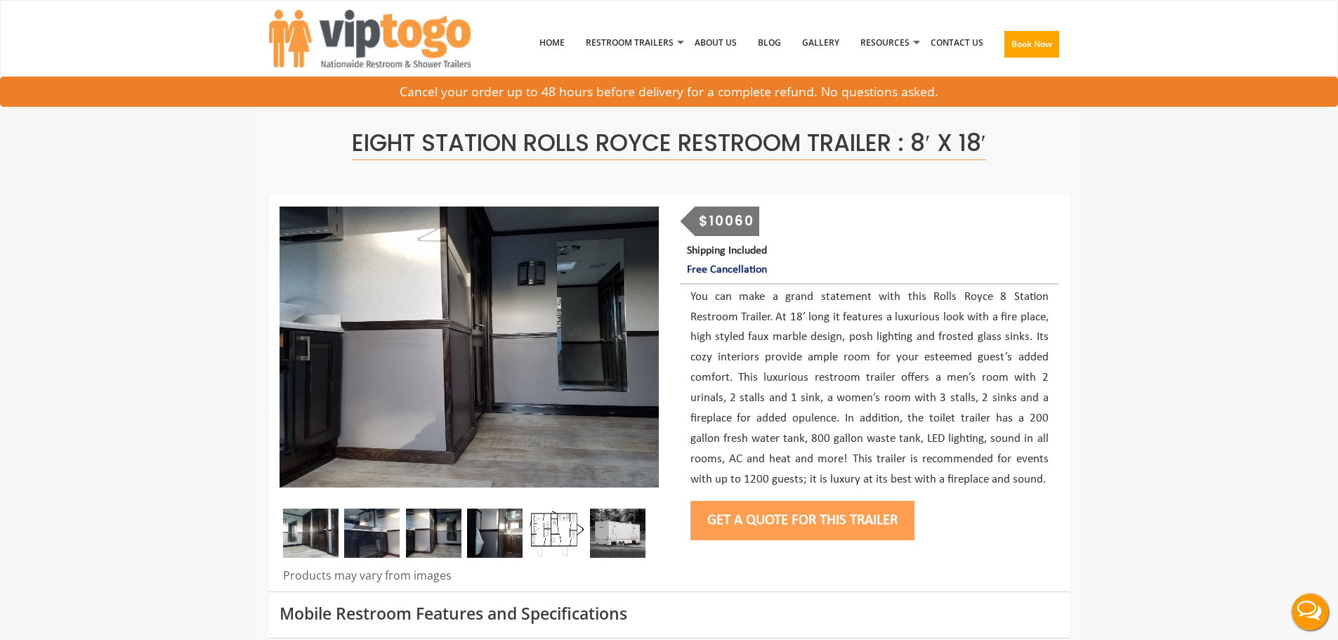
click at [499, 539] on img at bounding box center [494, 533] width 55 height 49
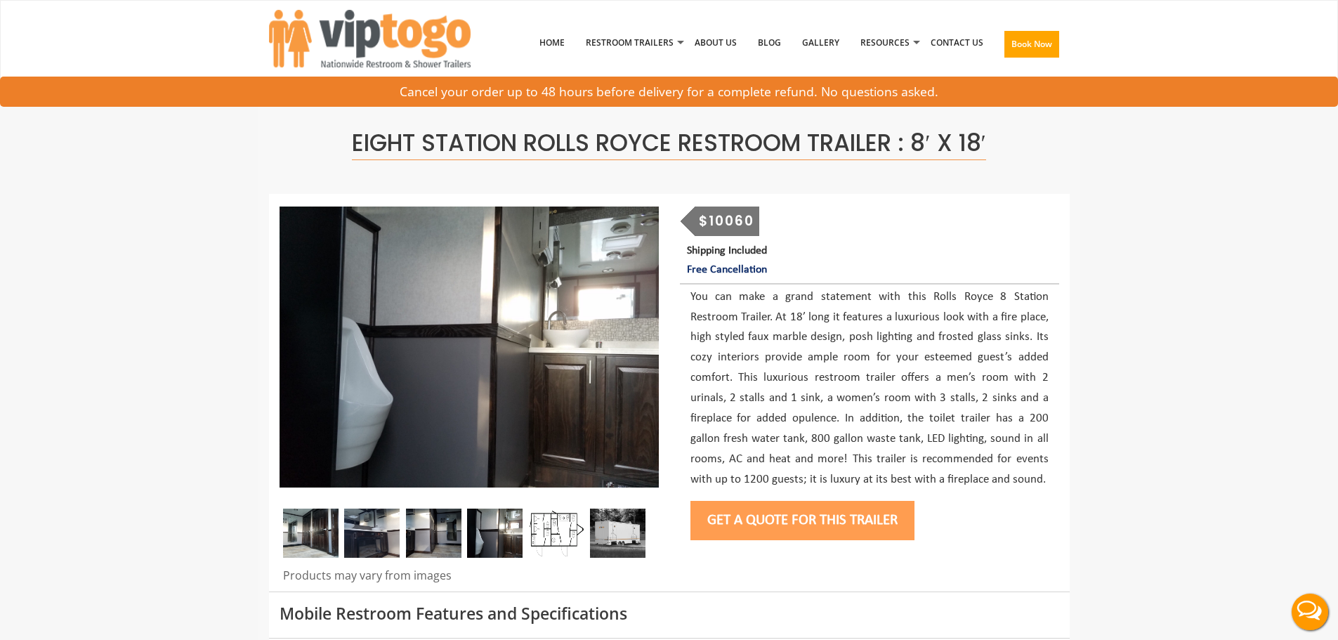
click at [571, 532] on img at bounding box center [555, 533] width 55 height 49
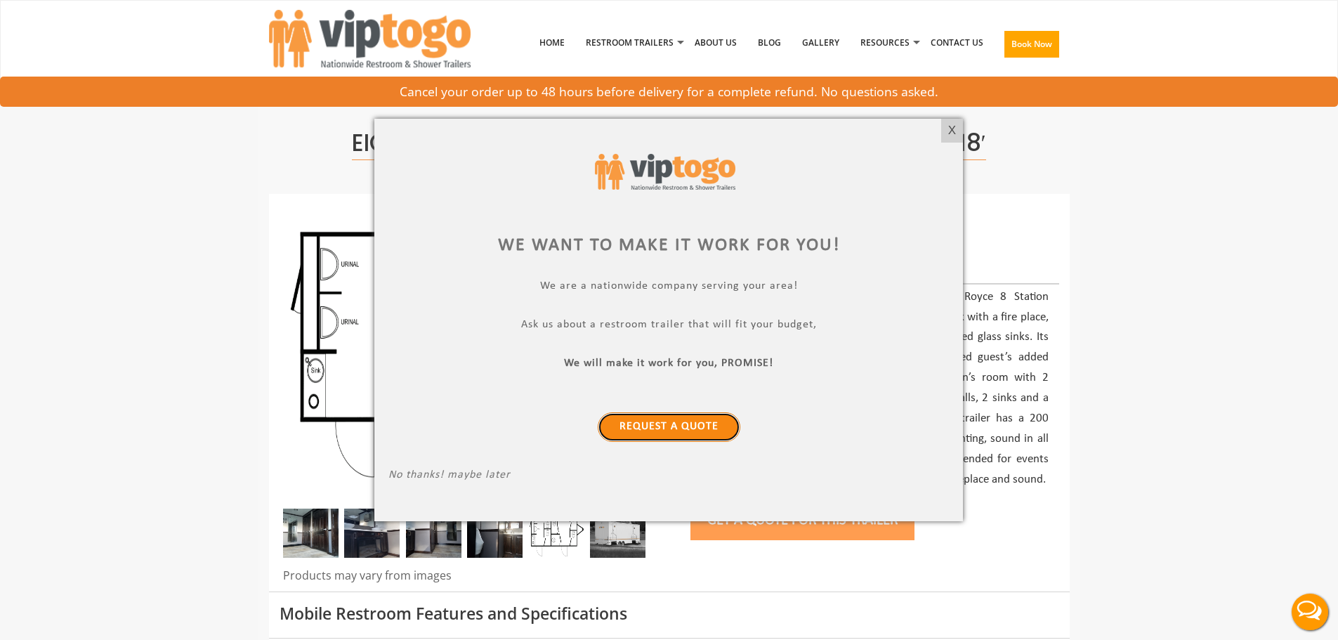
click at [672, 424] on link "Request a Quote" at bounding box center [669, 427] width 143 height 30
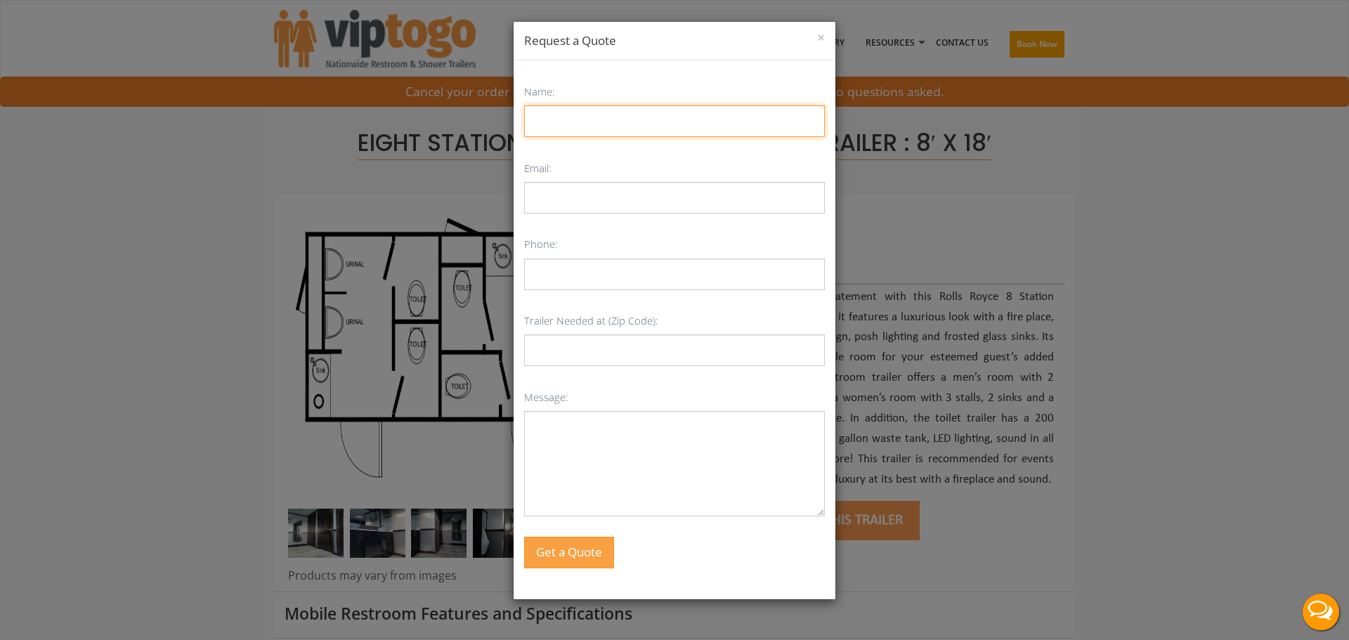
click at [614, 125] on input "Name:" at bounding box center [674, 121] width 301 height 32
type input "Shlomo Ekstein"
type input "shekstein@gmail.com"
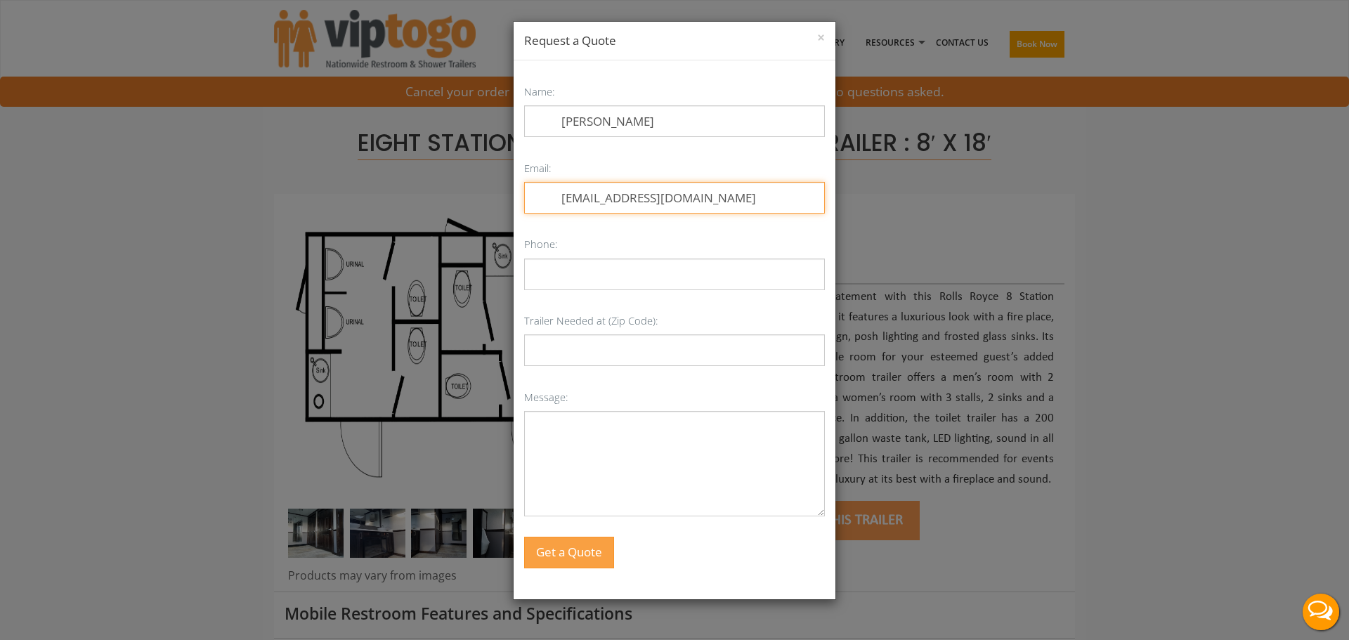
type input "8457838787"
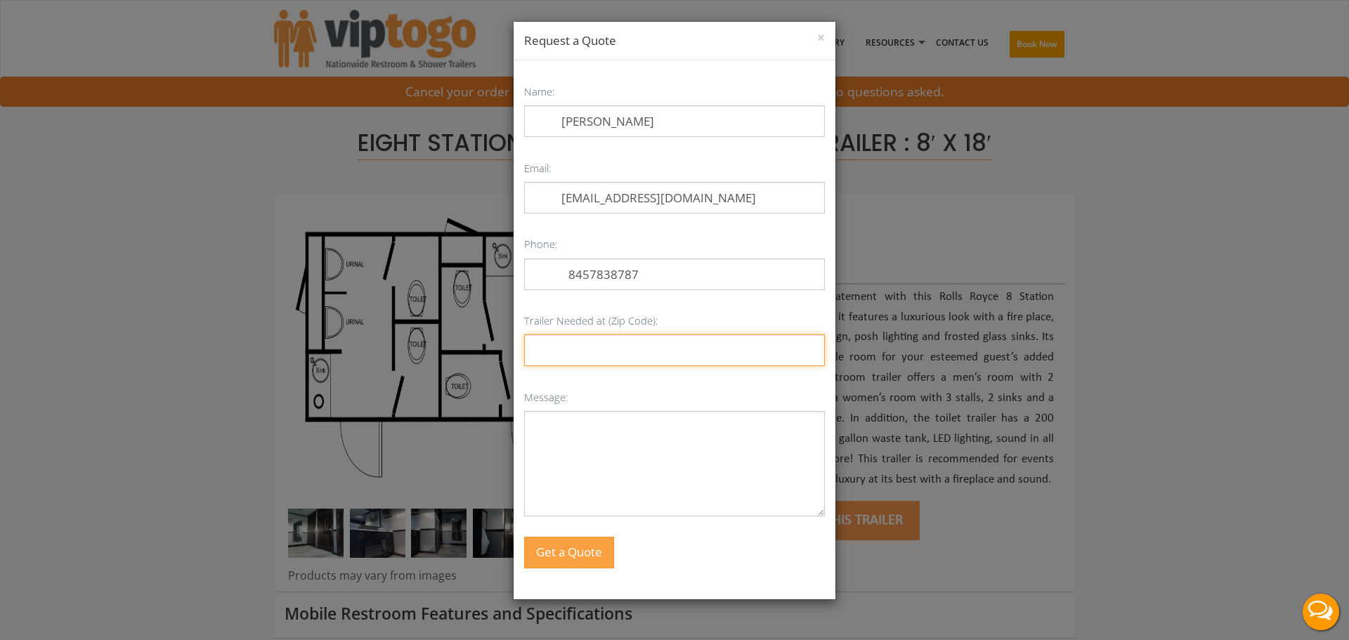
type input "10949"
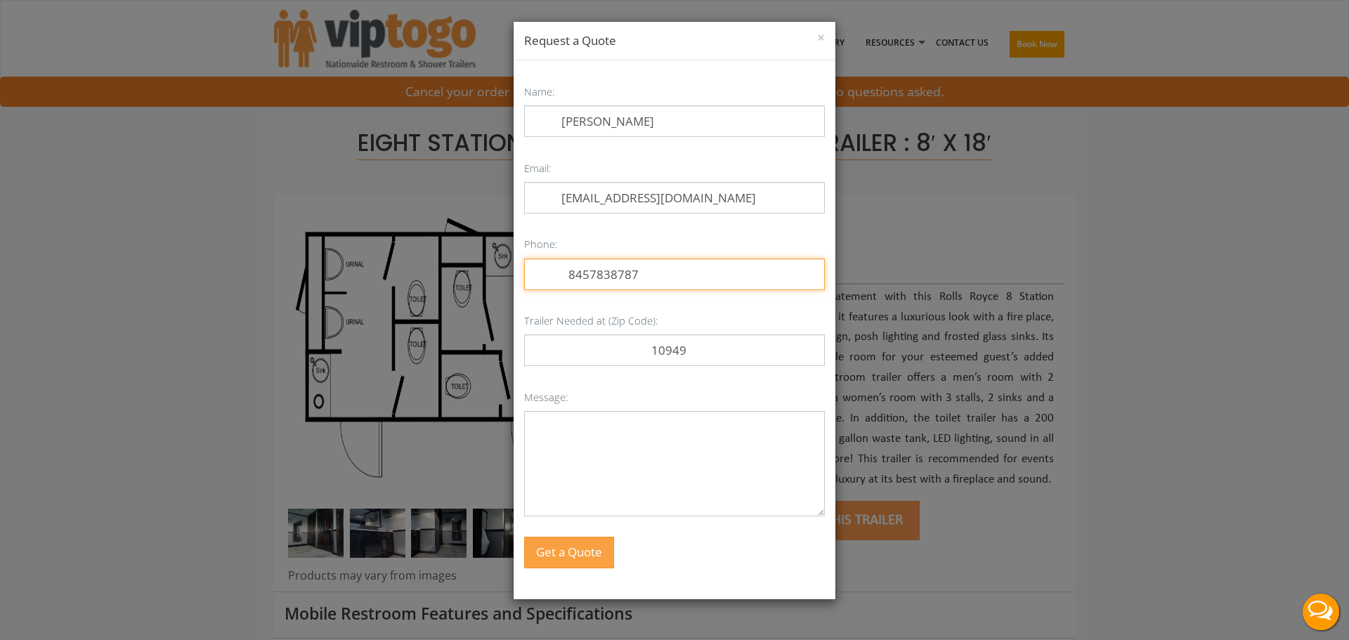
drag, startPoint x: 644, startPoint y: 275, endPoint x: 536, endPoint y: 262, distance: 108.9
click at [536, 262] on input "8457838787" at bounding box center [674, 274] width 301 height 32
type input "8455371019"
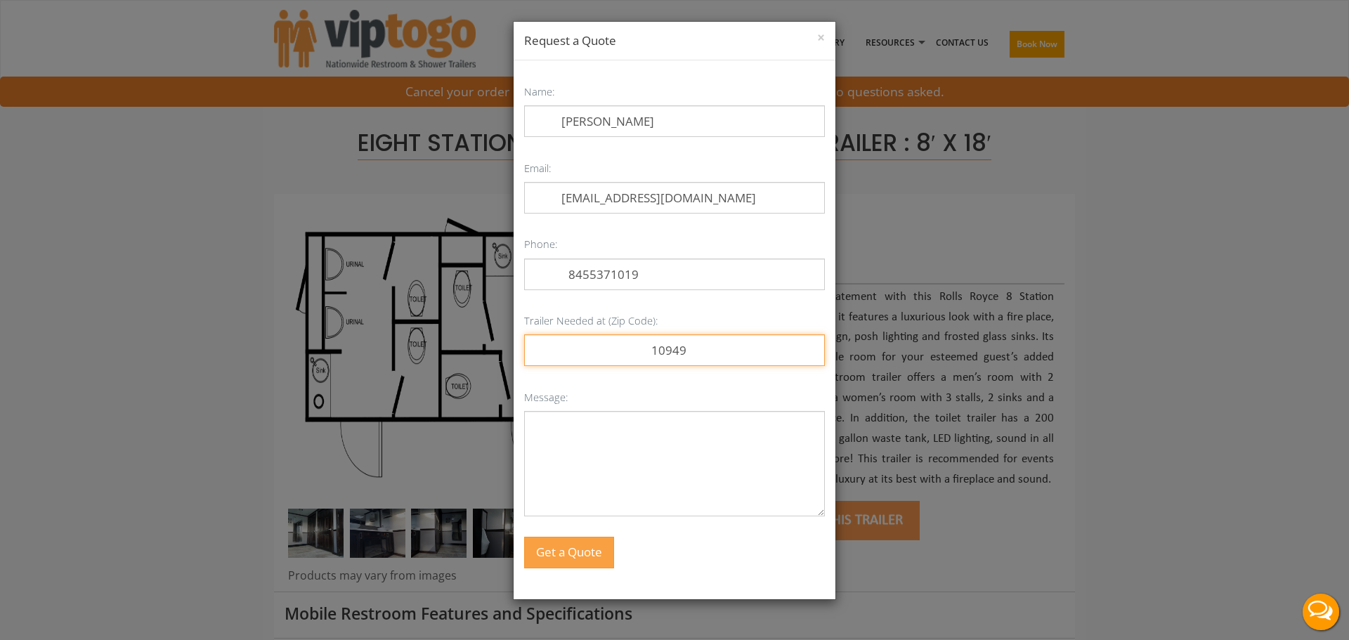
drag, startPoint x: 688, startPoint y: 353, endPoint x: 632, endPoint y: 349, distance: 55.7
click at [632, 349] on input "10949" at bounding box center [674, 350] width 301 height 32
type input "10950"
click at [627, 415] on textarea "Message:" at bounding box center [674, 463] width 301 height 105
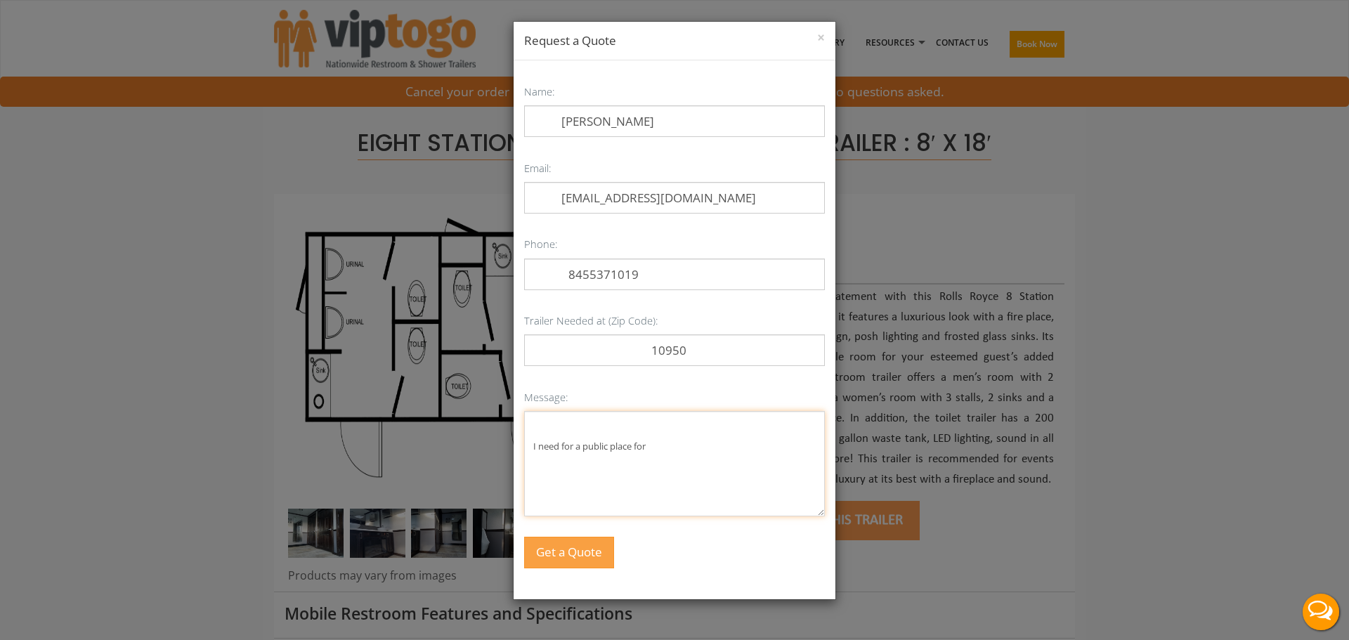
click at [665, 453] on textarea "I need for a public place for" at bounding box center [674, 463] width 301 height 105
drag, startPoint x: 665, startPoint y: 453, endPoint x: 562, endPoint y: 441, distance: 103.9
click at [562, 441] on textarea "I need for a public place for" at bounding box center [674, 463] width 301 height 105
type textarea "I need between sep 14 oct 20, please call me for details"
click at [591, 551] on button "Get a Quote" at bounding box center [568, 552] width 89 height 30
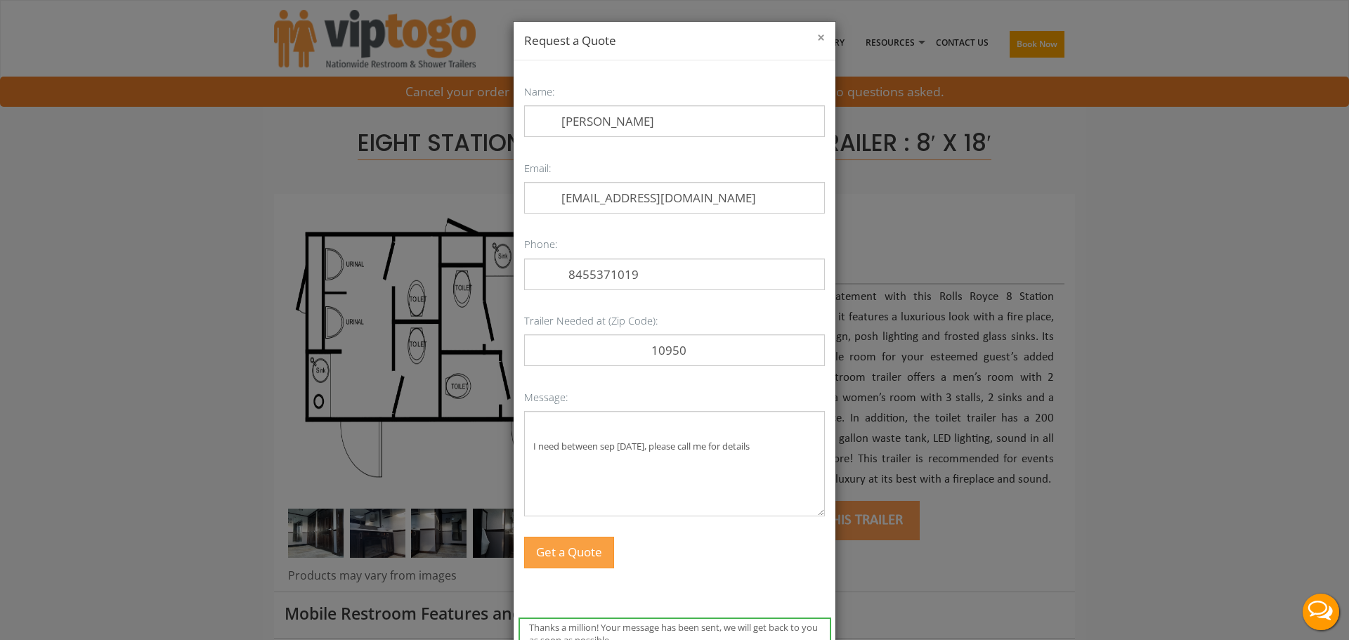
click at [818, 37] on button "×" at bounding box center [821, 38] width 8 height 14
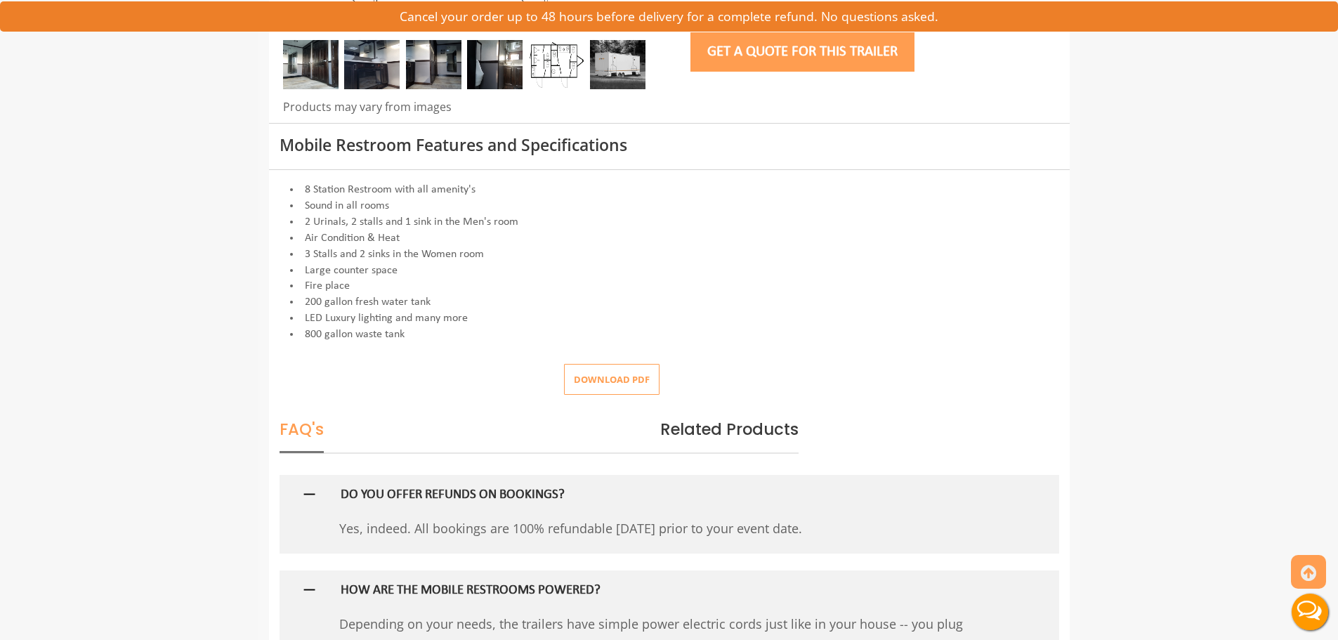
scroll to position [562, 0]
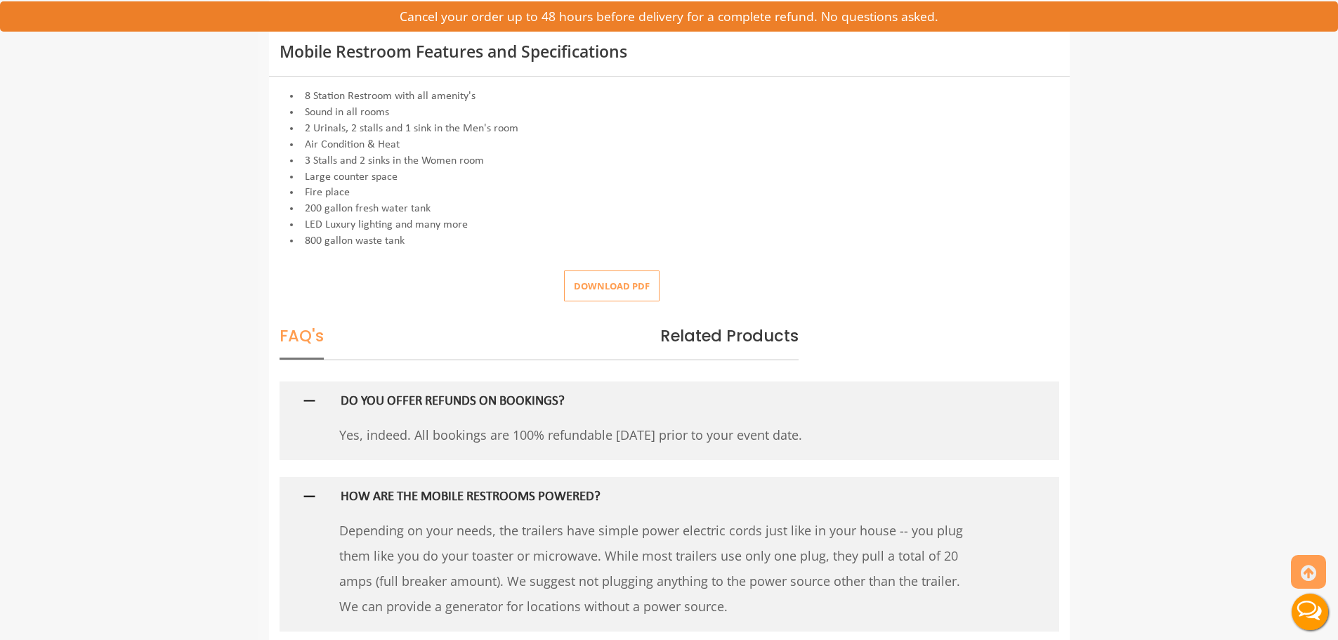
click at [596, 285] on button "Download pdf" at bounding box center [612, 286] width 96 height 32
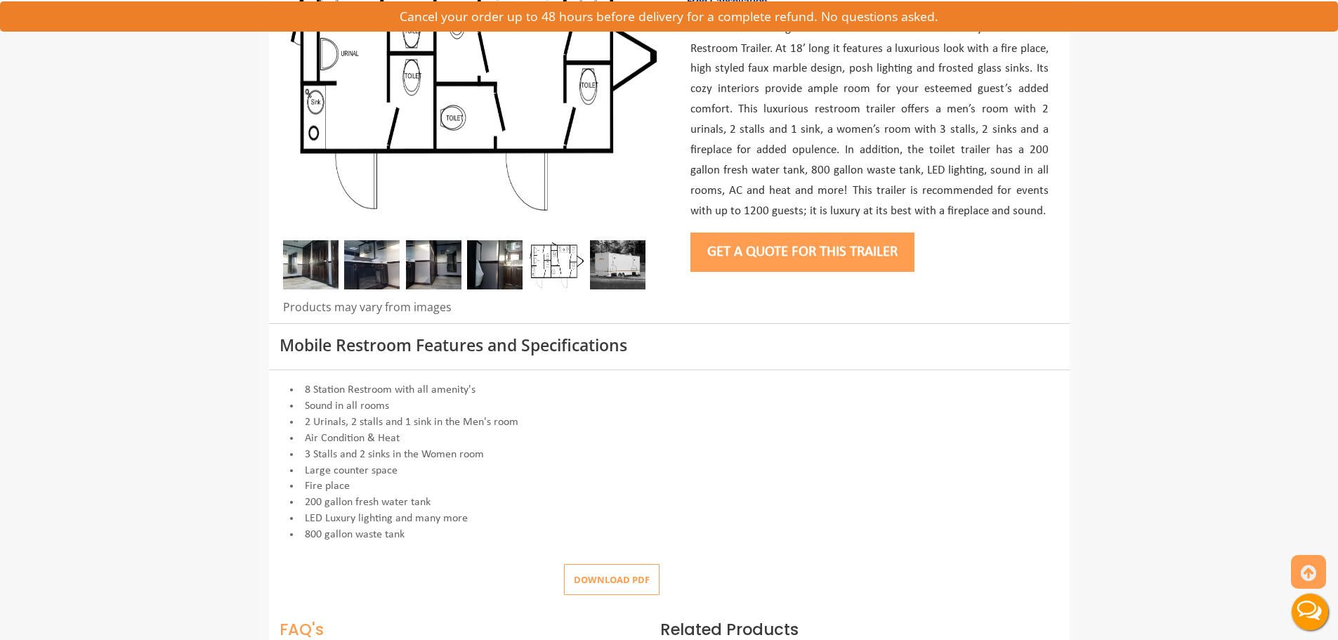
scroll to position [0, 0]
